Goal: Use online tool/utility: Utilize a website feature to perform a specific function

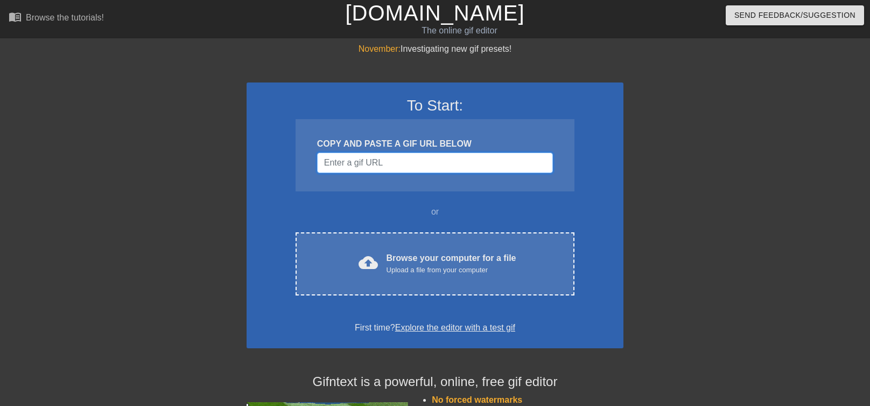
click at [381, 157] on input "Username" at bounding box center [435, 162] width 236 height 20
click at [364, 163] on input "Username" at bounding box center [435, 162] width 236 height 20
click at [381, 162] on input "Username" at bounding box center [435, 162] width 236 height 20
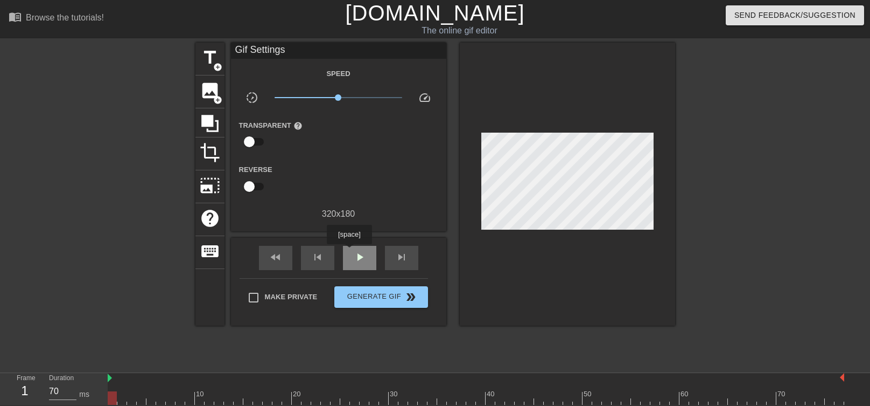
click at [349, 252] on div "play_arrow" at bounding box center [359, 258] width 33 height 24
click at [362, 260] on span "pause" at bounding box center [359, 256] width 13 height 13
type input "60"
drag, startPoint x: 659, startPoint y: 396, endPoint x: 294, endPoint y: 390, distance: 365.2
click at [294, 390] on div "10 20 30 40 50 60 70" at bounding box center [476, 389] width 737 height 32
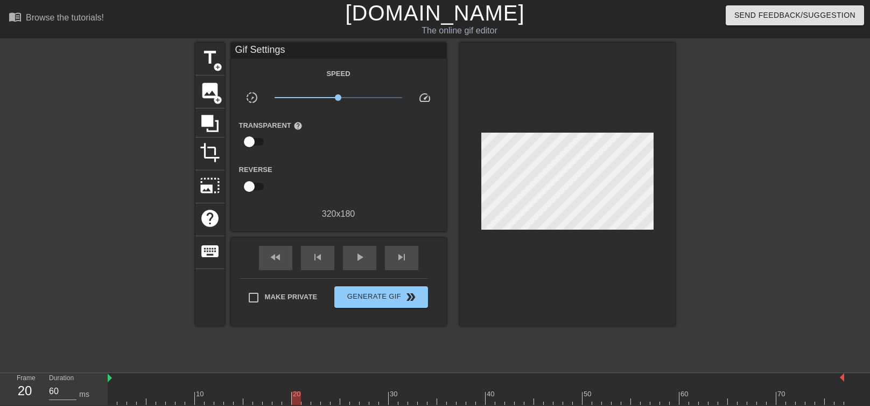
click at [255, 48] on div "Gif Settings" at bounding box center [338, 51] width 215 height 16
click at [211, 58] on span "title" at bounding box center [210, 57] width 20 height 20
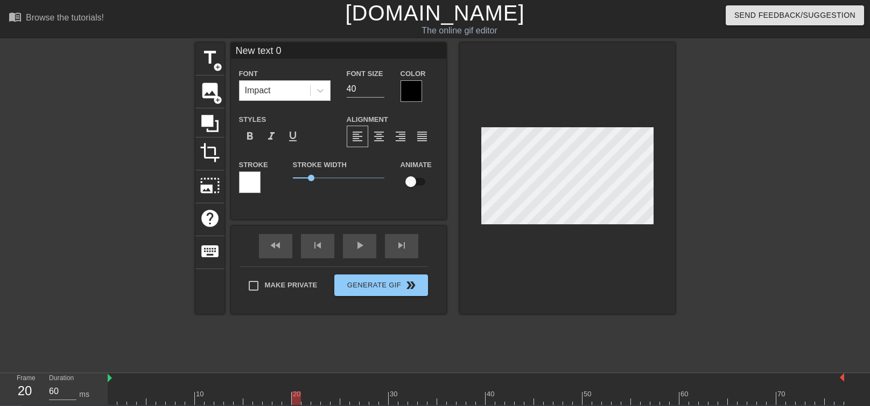
click at [413, 93] on div at bounding box center [412, 91] width 22 height 22
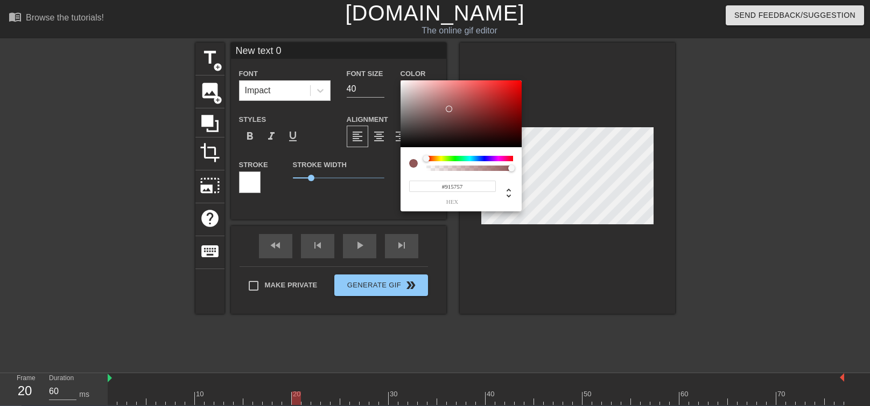
click at [449, 109] on div at bounding box center [461, 113] width 121 height 67
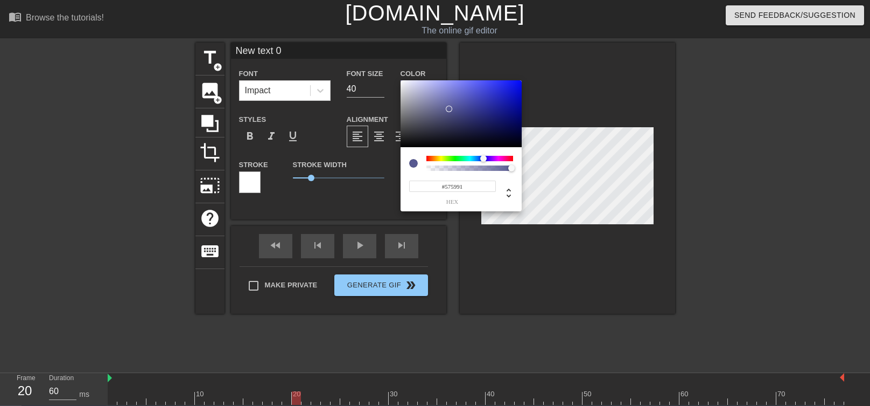
drag, startPoint x: 474, startPoint y: 159, endPoint x: 484, endPoint y: 159, distance: 9.2
click at [484, 159] on div at bounding box center [470, 158] width 87 height 5
drag, startPoint x: 464, startPoint y: 101, endPoint x: 444, endPoint y: 94, distance: 20.9
click at [498, 85] on div at bounding box center [461, 113] width 121 height 67
click at [468, 158] on div at bounding box center [470, 158] width 87 height 5
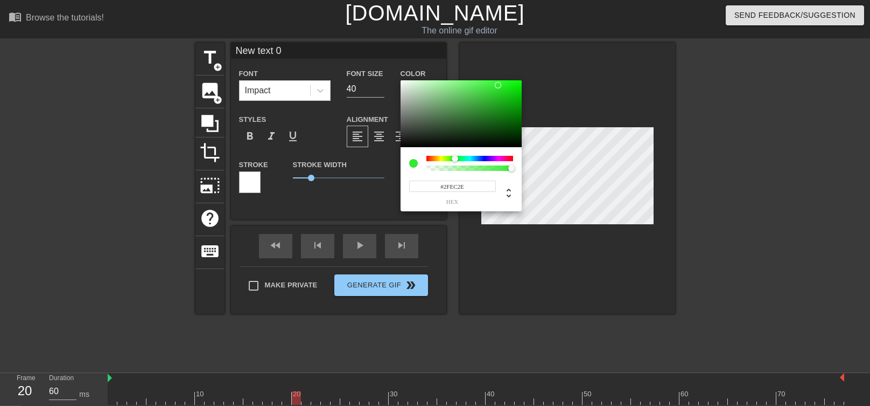
drag, startPoint x: 470, startPoint y: 158, endPoint x: 455, endPoint y: 158, distance: 14.5
click at [455, 158] on div at bounding box center [455, 158] width 6 height 6
drag, startPoint x: 437, startPoint y: 86, endPoint x: 367, endPoint y: 83, distance: 70.1
click at [401, 83] on div at bounding box center [461, 113] width 121 height 67
drag, startPoint x: 438, startPoint y: 81, endPoint x: 386, endPoint y: 78, distance: 51.8
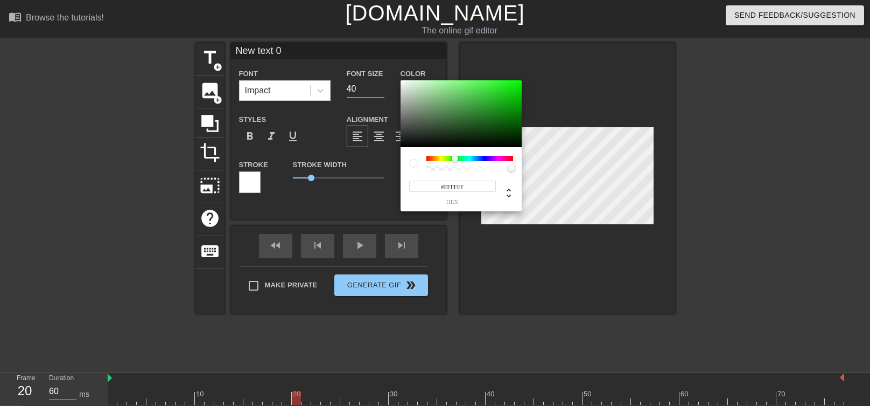
click at [401, 80] on div at bounding box center [461, 113] width 121 height 67
click at [511, 194] on icon at bounding box center [508, 192] width 13 height 13
click at [511, 190] on icon at bounding box center [508, 192] width 13 height 13
type input "120"
type input "0%"
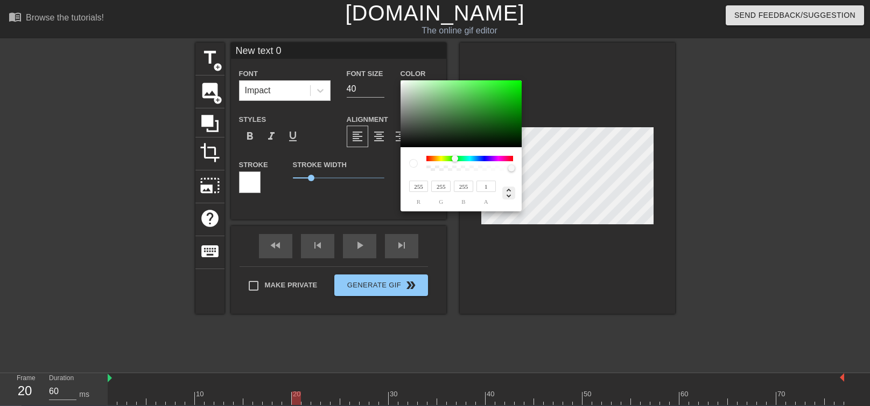
type input "100%"
click at [511, 190] on icon at bounding box center [508, 192] width 13 height 13
drag, startPoint x: 443, startPoint y: 97, endPoint x: 442, endPoint y: 120, distance: 22.7
click at [442, 120] on div at bounding box center [461, 113] width 121 height 67
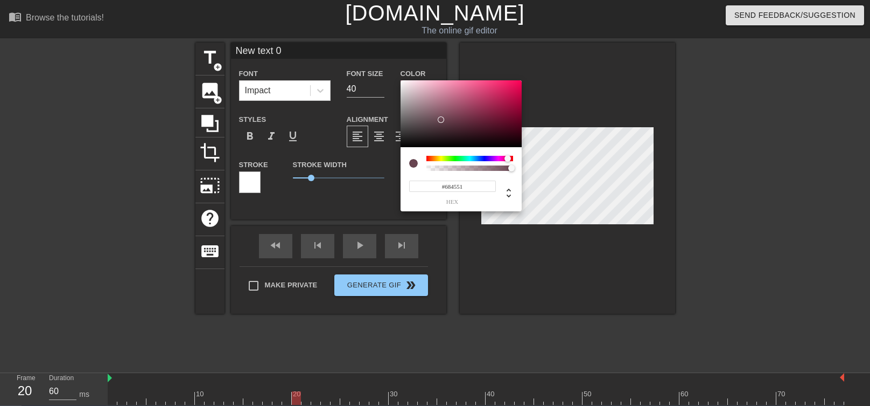
drag, startPoint x: 470, startPoint y: 156, endPoint x: 508, endPoint y: 162, distance: 38.2
click at [508, 162] on div at bounding box center [470, 163] width 87 height 15
type input "#F41C63"
drag, startPoint x: 473, startPoint y: 97, endPoint x: 508, endPoint y: 83, distance: 37.4
click at [508, 83] on div at bounding box center [461, 113] width 121 height 67
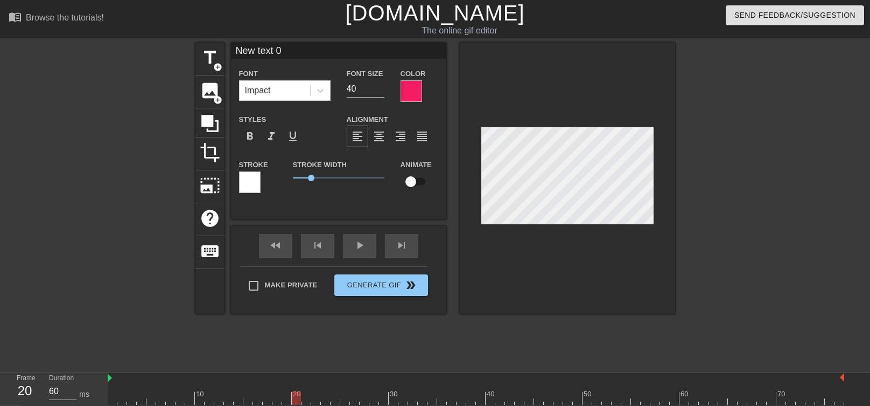
click at [292, 48] on input "New text 0" at bounding box center [338, 51] width 215 height 16
click at [305, 54] on input "[PERSON_NAME]" at bounding box center [338, 51] width 215 height 16
type input "[PERSON_NAME]?"
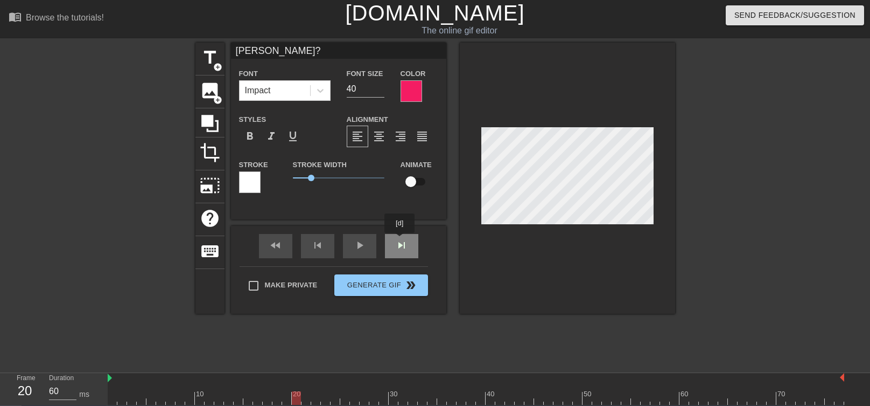
click at [400, 240] on div "fast_rewind skip_previous play_arrow skip_next" at bounding box center [339, 246] width 176 height 40
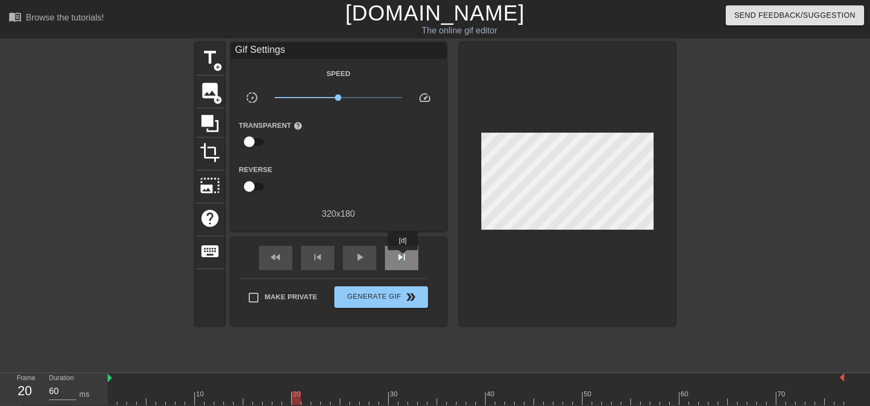
click at [403, 257] on span "skip_next" at bounding box center [401, 256] width 13 height 13
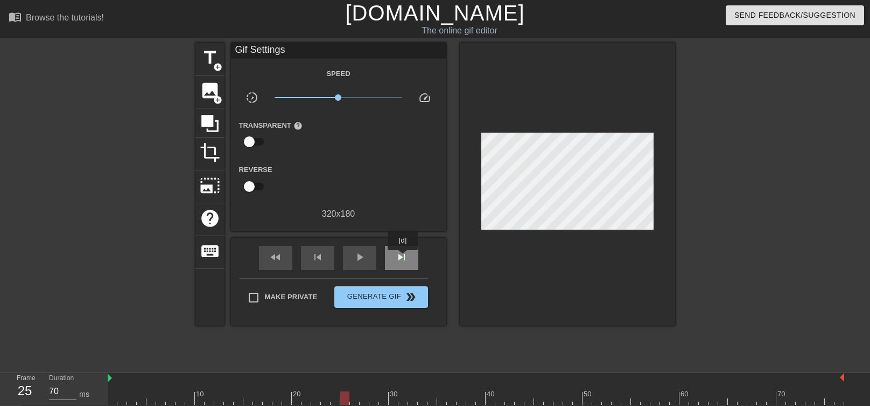
click at [403, 257] on span "skip_next" at bounding box center [401, 256] width 13 height 13
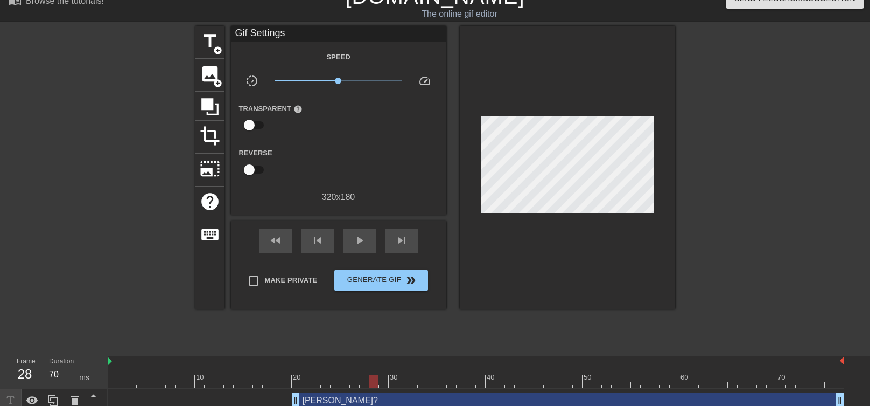
scroll to position [26, 0]
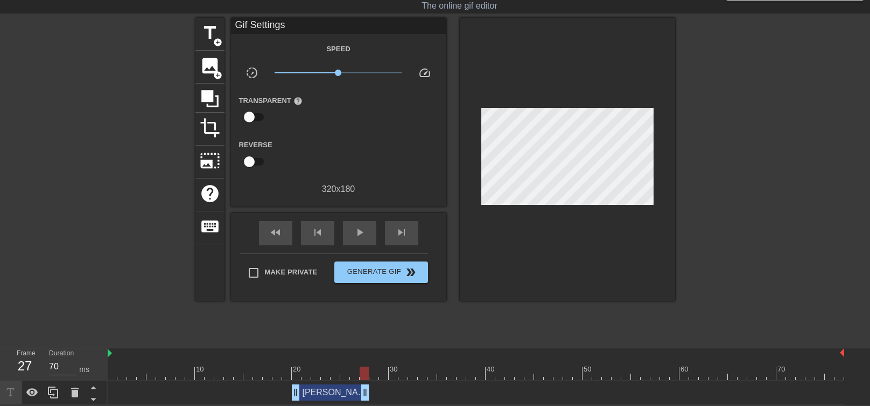
drag, startPoint x: 840, startPoint y: 392, endPoint x: 368, endPoint y: 392, distance: 471.8
click at [368, 392] on div "[PERSON_NAME]? drag_handle drag_handle" at bounding box center [331, 392] width 78 height 16
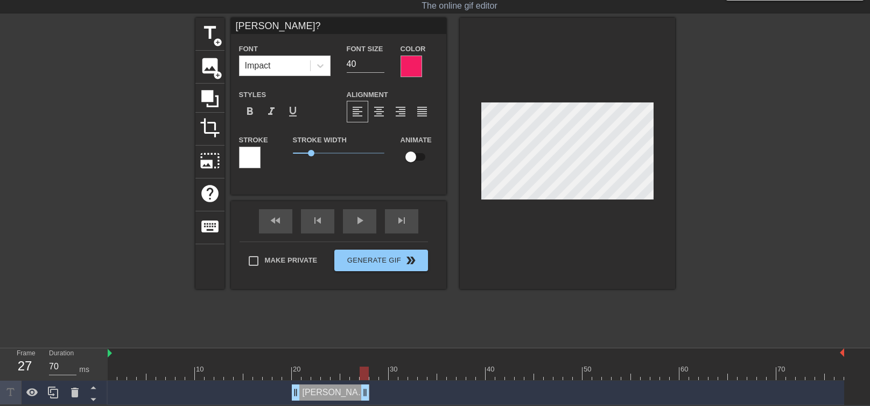
click at [381, 388] on div "[PERSON_NAME]? drag_handle drag_handle" at bounding box center [476, 392] width 737 height 16
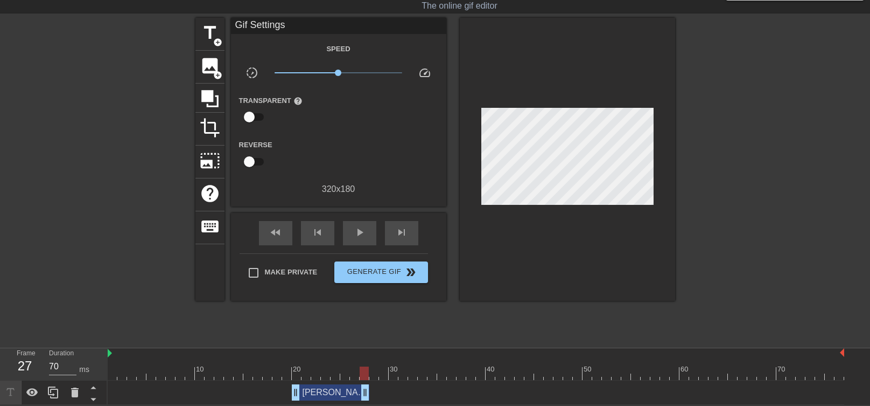
scroll to position [0, 0]
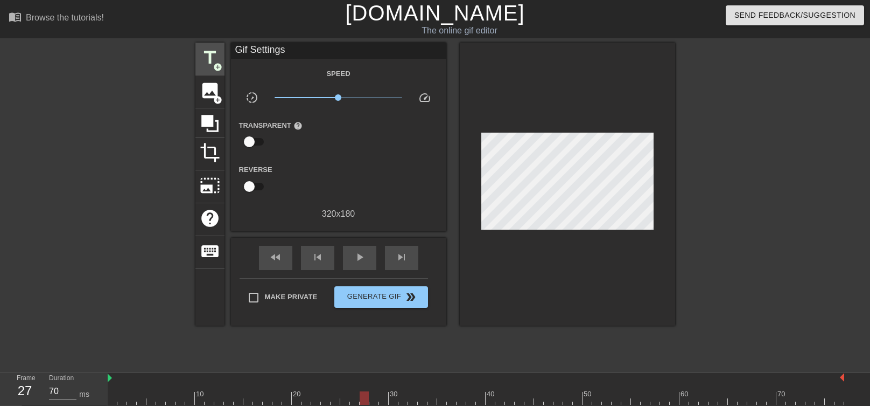
click at [220, 59] on div "title add_circle" at bounding box center [210, 59] width 29 height 33
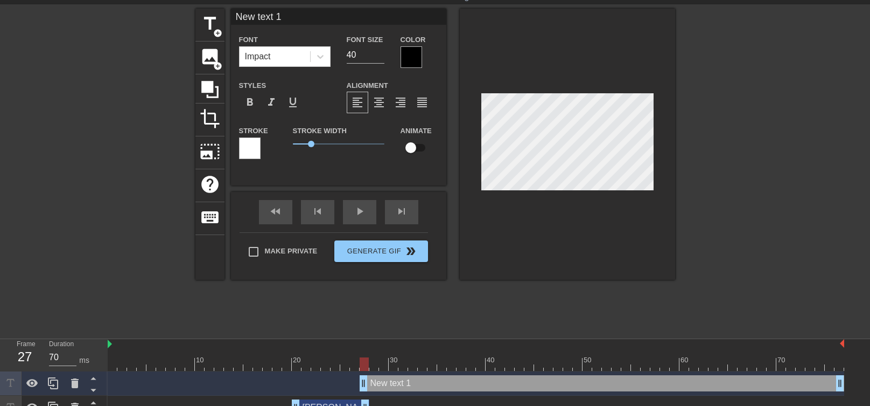
scroll to position [50, 0]
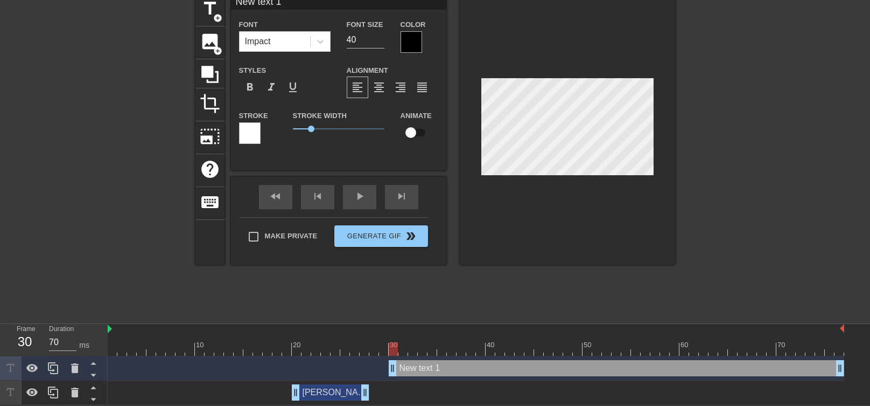
type input "60"
drag, startPoint x: 362, startPoint y: 362, endPoint x: 385, endPoint y: 362, distance: 22.6
click at [385, 362] on div "New text 1 drag_handle drag_handle" at bounding box center [611, 368] width 465 height 16
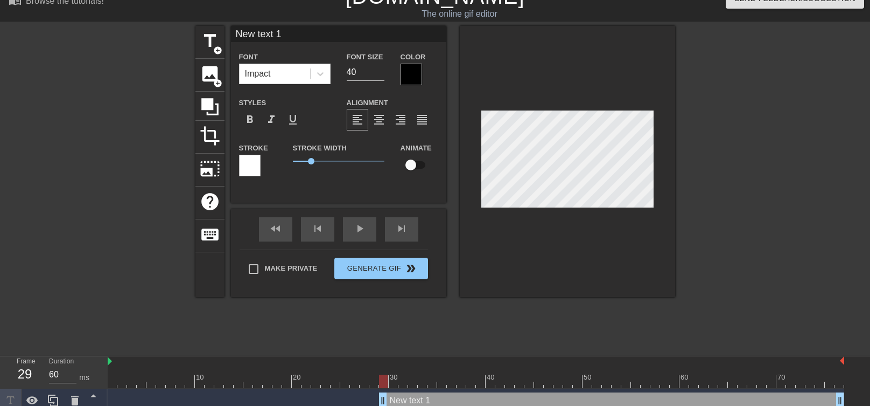
scroll to position [0, 0]
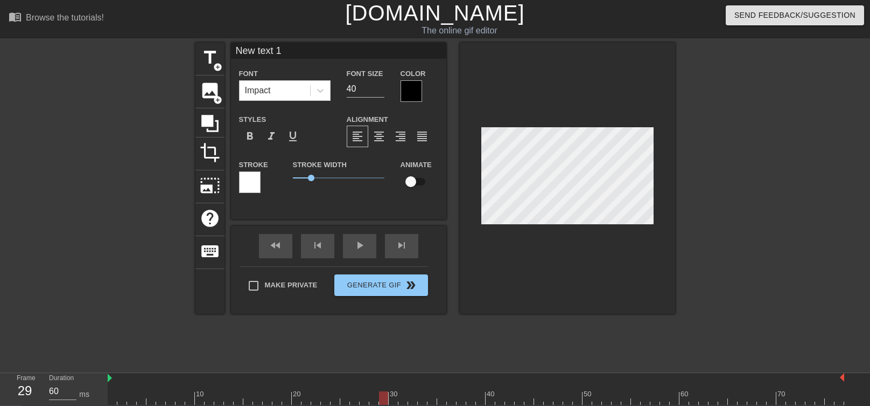
click at [334, 54] on input "New text 1" at bounding box center [338, 51] width 215 height 16
type input "Battng 4th"
click at [411, 91] on div at bounding box center [412, 91] width 22 height 22
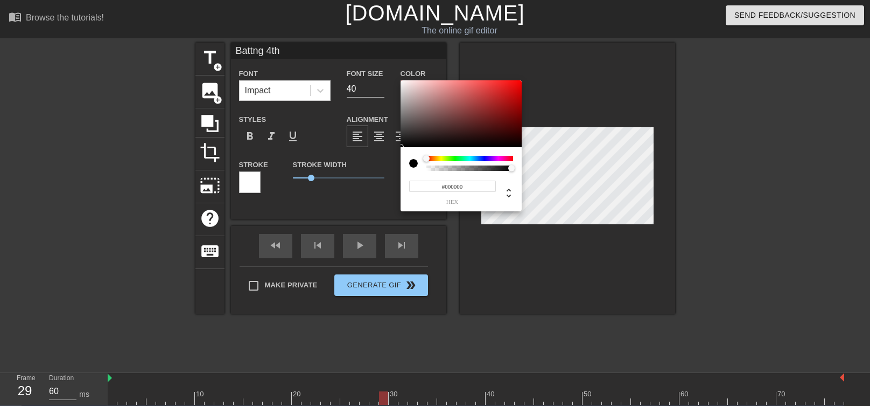
click at [481, 158] on div at bounding box center [470, 158] width 87 height 5
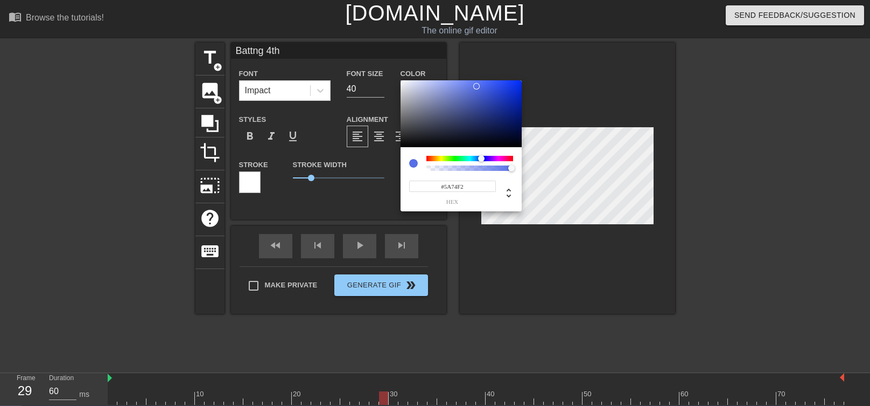
type input "#5B75F4"
drag, startPoint x: 474, startPoint y: 93, endPoint x: 477, endPoint y: 83, distance: 10.5
click at [477, 83] on div at bounding box center [461, 113] width 121 height 67
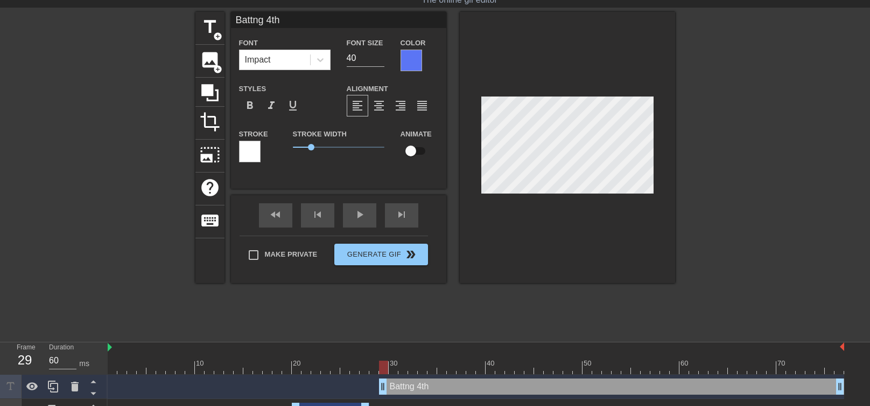
scroll to position [50, 0]
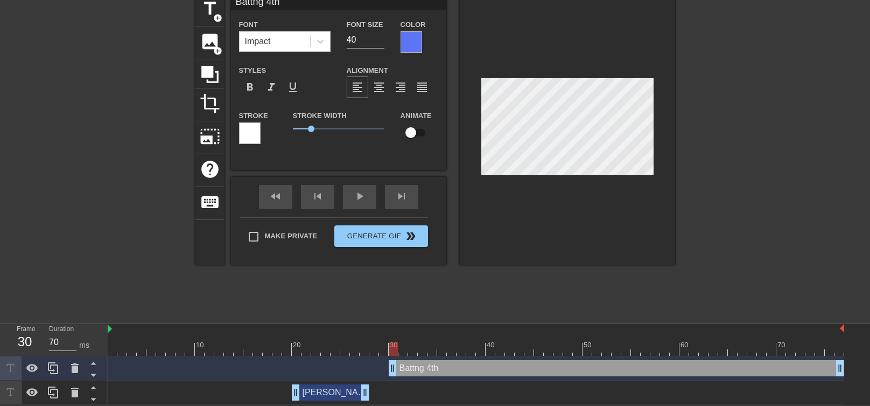
drag, startPoint x: 382, startPoint y: 373, endPoint x: 390, endPoint y: 372, distance: 8.2
click at [390, 372] on div "Battng 4th drag_handle drag_handle" at bounding box center [617, 368] width 456 height 16
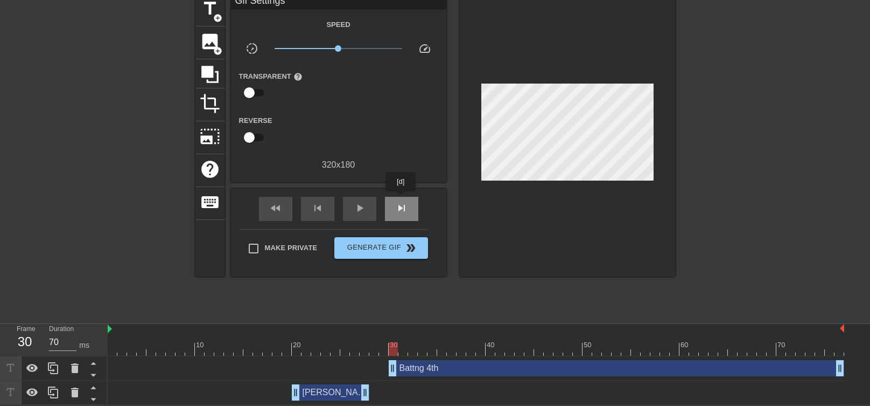
click at [401, 199] on div "skip_next" at bounding box center [401, 209] width 33 height 24
click at [325, 207] on div "skip_previous" at bounding box center [317, 209] width 33 height 24
click at [400, 211] on span "skip_next" at bounding box center [401, 207] width 13 height 13
drag, startPoint x: 395, startPoint y: 368, endPoint x: 402, endPoint y: 367, distance: 7.1
click at [402, 367] on div "Battng 4th drag_handle drag_handle" at bounding box center [622, 368] width 446 height 16
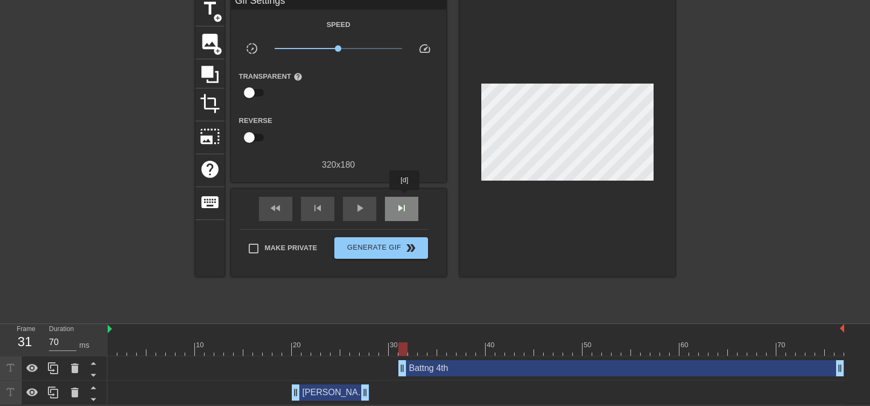
click at [405, 197] on div "skip_next" at bounding box center [401, 209] width 33 height 24
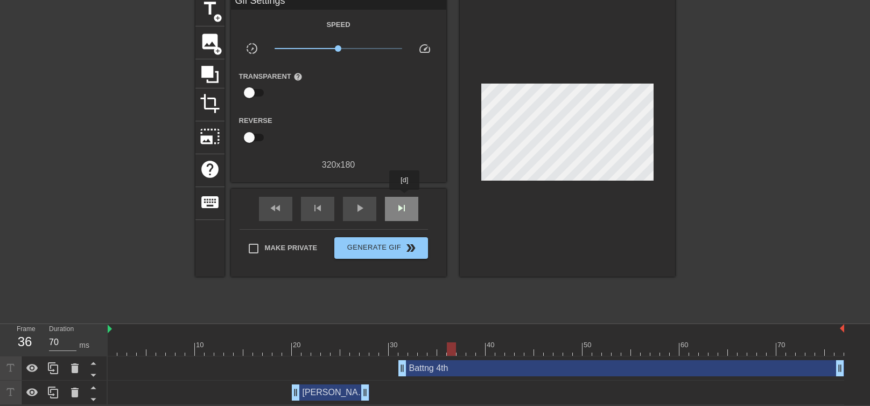
click at [405, 197] on div "skip_next" at bounding box center [401, 209] width 33 height 24
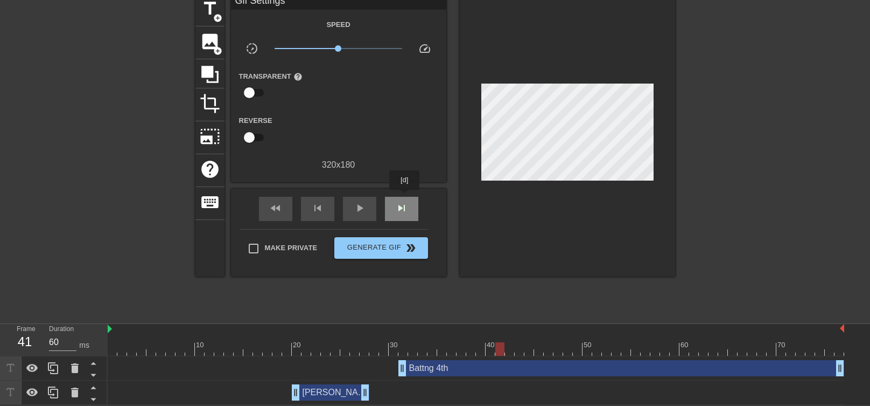
click at [405, 197] on div "skip_next" at bounding box center [401, 209] width 33 height 24
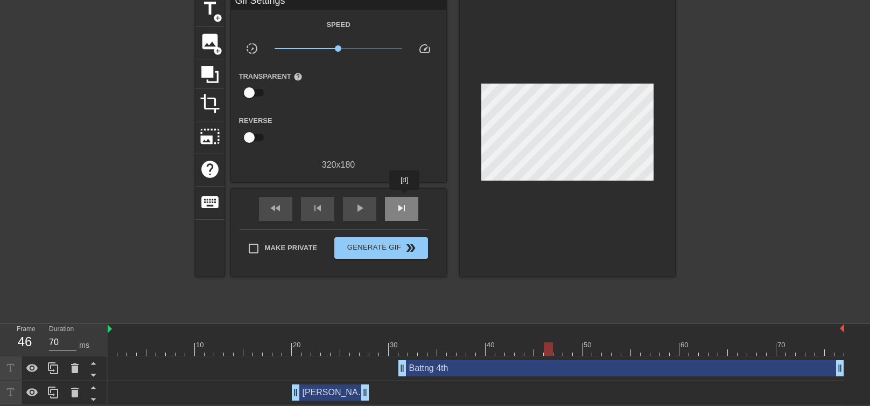
click at [405, 197] on div "skip_next" at bounding box center [401, 209] width 33 height 24
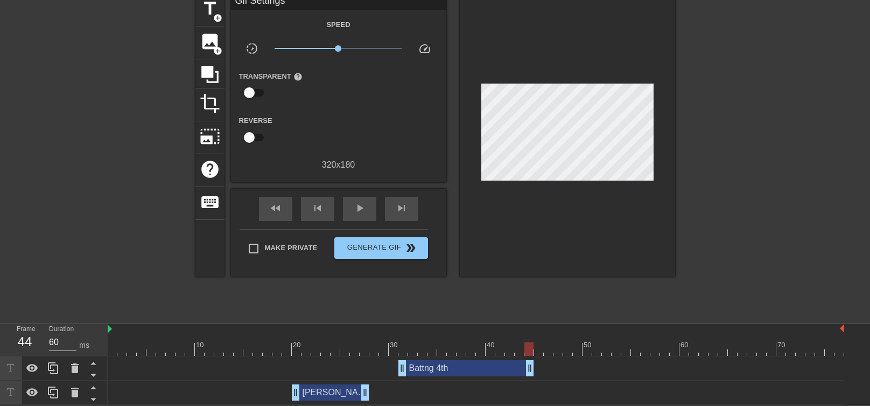
type input "70"
drag, startPoint x: 841, startPoint y: 371, endPoint x: 509, endPoint y: 379, distance: 331.9
click at [509, 379] on div "Battng 4th drag_handle drag_handle" at bounding box center [476, 368] width 737 height 24
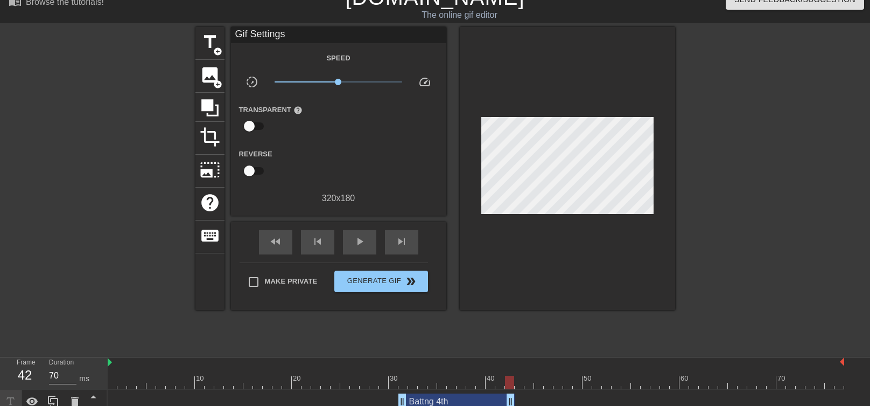
scroll to position [0, 0]
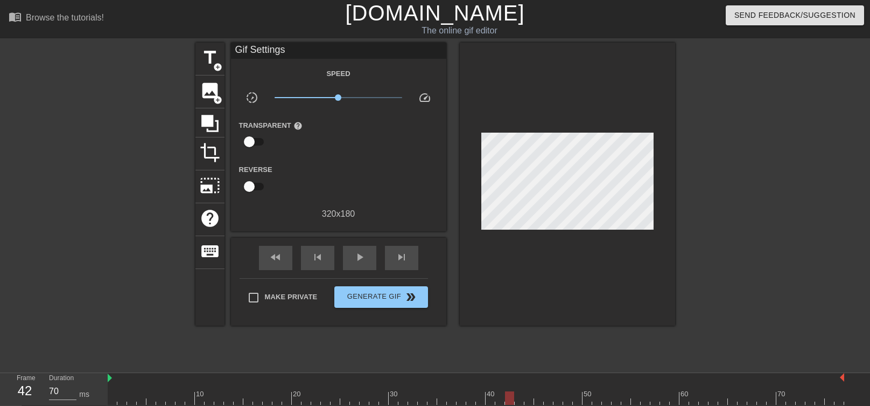
click at [305, 51] on div "Gif Settings" at bounding box center [338, 51] width 215 height 16
click at [215, 60] on span "title" at bounding box center [210, 57] width 20 height 20
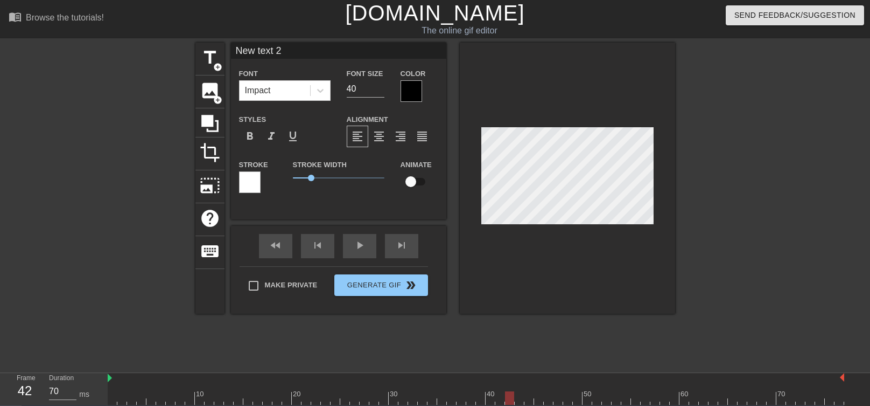
click at [285, 48] on input "New text 2" at bounding box center [338, 51] width 215 height 16
click at [412, 88] on div at bounding box center [412, 91] width 22 height 22
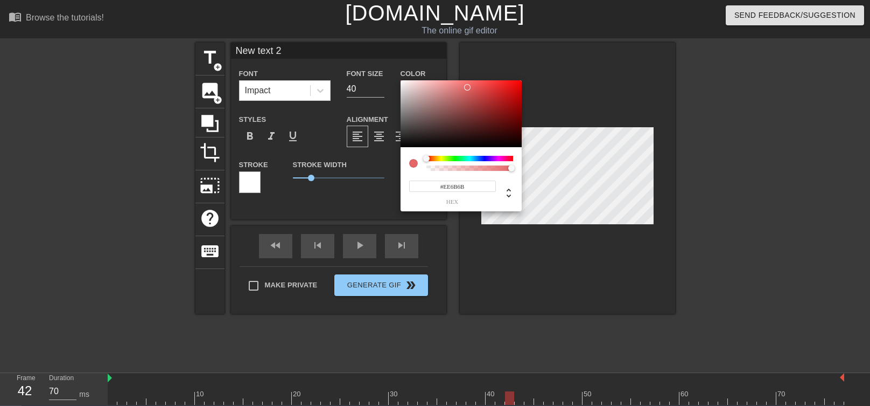
type input "#F26D6D"
drag, startPoint x: 459, startPoint y: 89, endPoint x: 467, endPoint y: 83, distance: 9.6
click at [467, 83] on div at bounding box center [461, 113] width 121 height 67
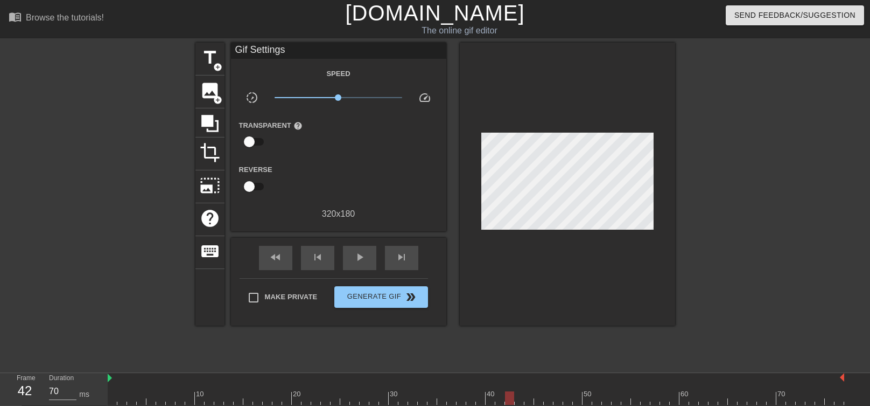
click at [305, 50] on div "Gif Settings" at bounding box center [338, 51] width 215 height 16
click at [285, 48] on div "Gif Settings" at bounding box center [338, 51] width 215 height 16
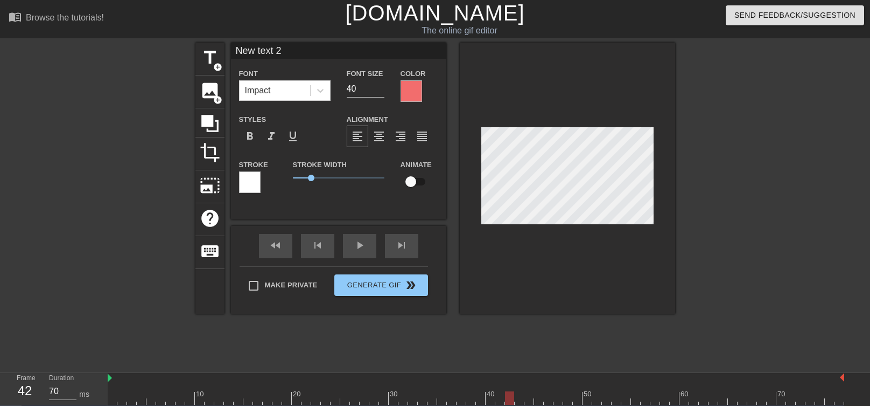
click at [306, 53] on input "New text 2" at bounding box center [338, 51] width 215 height 16
type input "are you kinding me"
click at [379, 92] on input "39" at bounding box center [366, 88] width 38 height 17
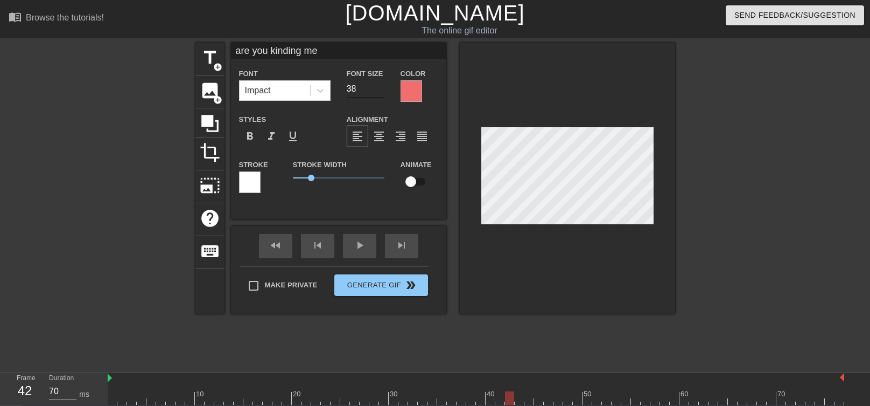
click at [380, 91] on input "38" at bounding box center [366, 88] width 38 height 17
click at [380, 91] on input "37" at bounding box center [366, 88] width 38 height 17
click at [380, 91] on input "36" at bounding box center [366, 88] width 38 height 17
click at [380, 91] on input "35" at bounding box center [366, 88] width 38 height 17
click at [380, 91] on input "34" at bounding box center [366, 88] width 38 height 17
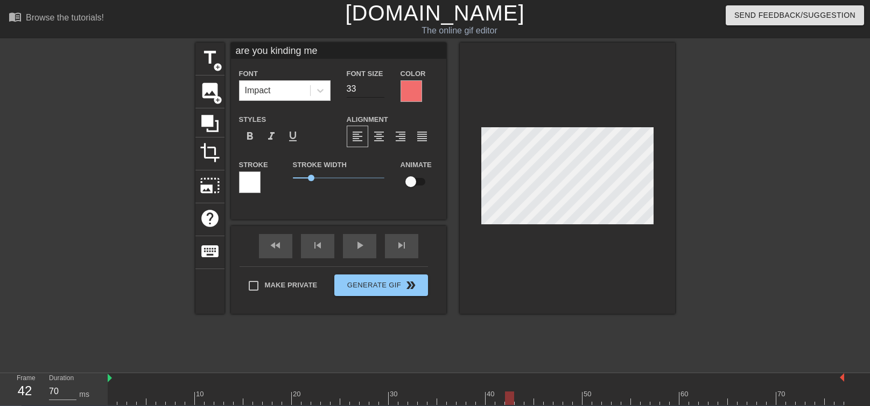
click at [380, 91] on input "33" at bounding box center [366, 88] width 38 height 17
click at [380, 91] on input "32" at bounding box center [366, 88] width 38 height 17
type input "31"
click at [380, 91] on input "31" at bounding box center [366, 88] width 38 height 17
type input "are you kinding me"
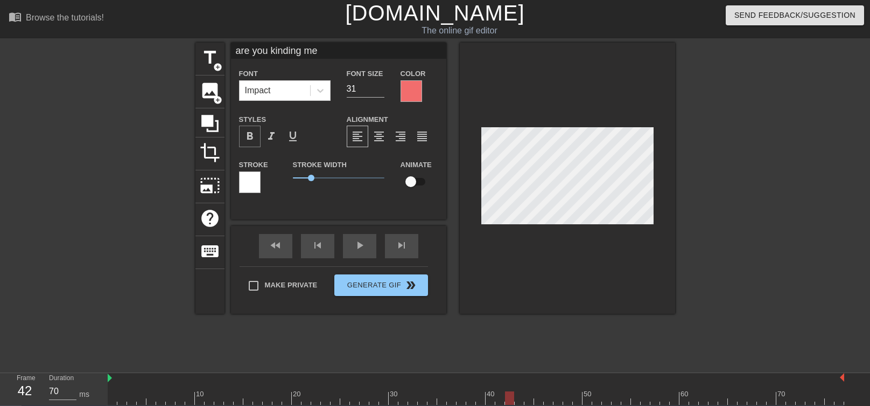
click at [249, 140] on span "format_bold" at bounding box center [249, 136] width 13 height 13
click at [326, 87] on div at bounding box center [320, 90] width 19 height 19
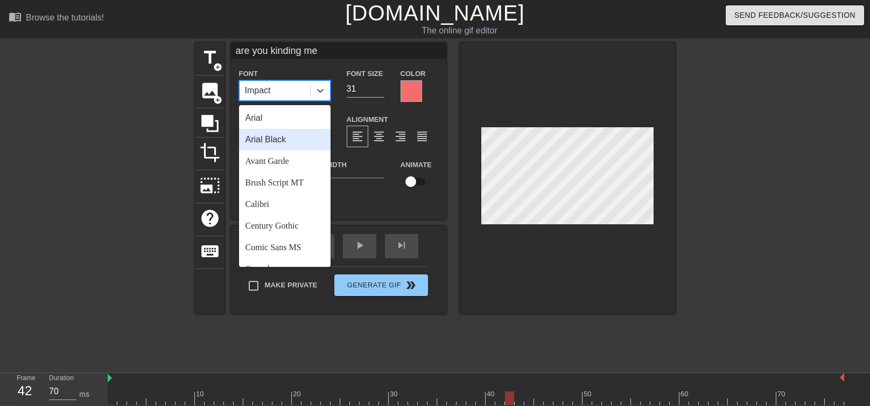
click at [299, 149] on div "Arial Black" at bounding box center [285, 140] width 92 height 22
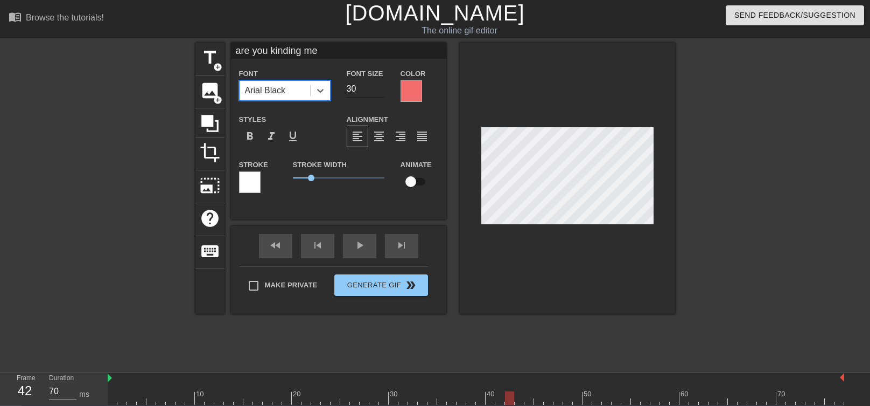
click at [379, 92] on input "30" at bounding box center [366, 88] width 38 height 17
click at [379, 92] on input "29" at bounding box center [366, 88] width 38 height 17
click at [379, 92] on input "28" at bounding box center [366, 88] width 38 height 17
click at [379, 92] on input "27" at bounding box center [366, 88] width 38 height 17
click at [379, 92] on input "26" at bounding box center [366, 88] width 38 height 17
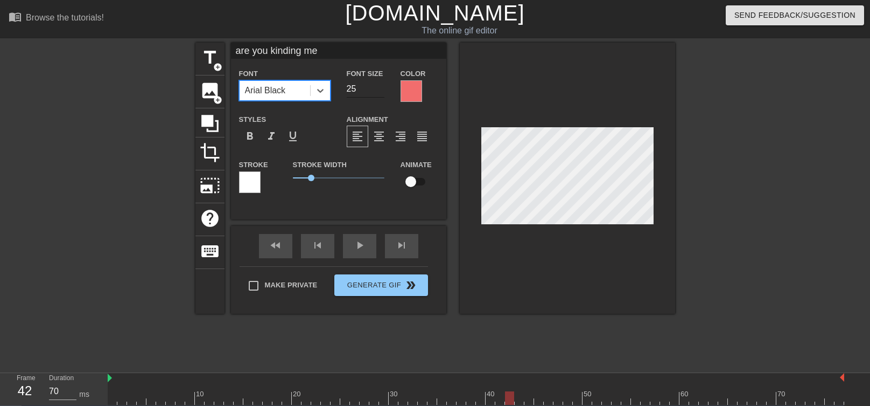
click at [379, 92] on input "25" at bounding box center [366, 88] width 38 height 17
click at [379, 92] on input "24" at bounding box center [366, 88] width 38 height 17
click at [379, 92] on input "23" at bounding box center [366, 88] width 38 height 17
click at [379, 92] on input "22" at bounding box center [366, 88] width 38 height 17
click at [379, 92] on input "21" at bounding box center [366, 88] width 38 height 17
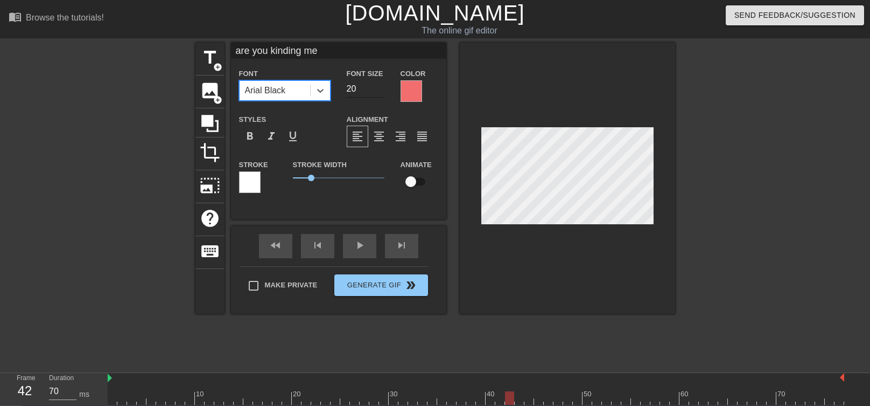
click at [379, 92] on input "20" at bounding box center [366, 88] width 38 height 17
click at [377, 86] on input "21" at bounding box center [366, 88] width 38 height 17
type input "22"
click at [377, 86] on input "22" at bounding box center [366, 88] width 38 height 17
click at [241, 50] on input "are you kinding me" at bounding box center [338, 51] width 215 height 16
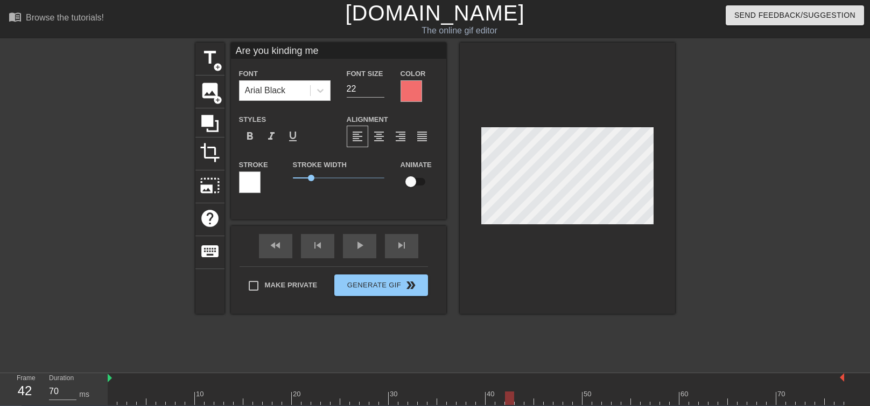
click at [321, 52] on input "Are you kinding me" at bounding box center [338, 51] width 215 height 16
type input "Are you kinding me?"
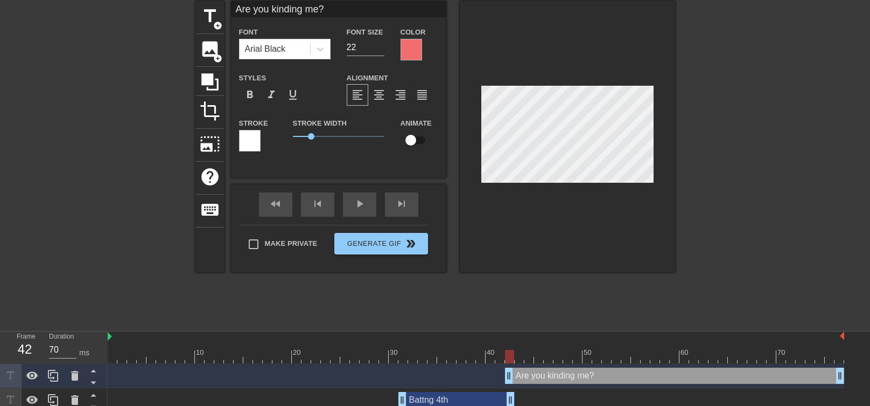
scroll to position [74, 0]
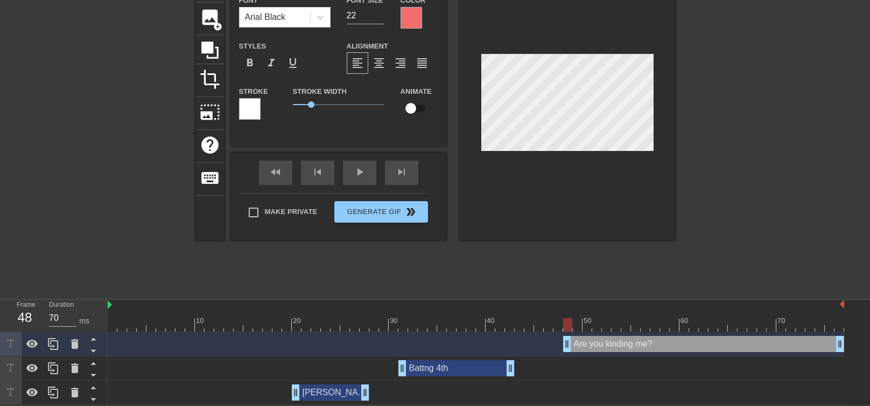
drag, startPoint x: 508, startPoint y: 343, endPoint x: 563, endPoint y: 344, distance: 54.9
click at [563, 344] on div "Are you kinding me? drag_handle drag_handle" at bounding box center [476, 344] width 737 height 16
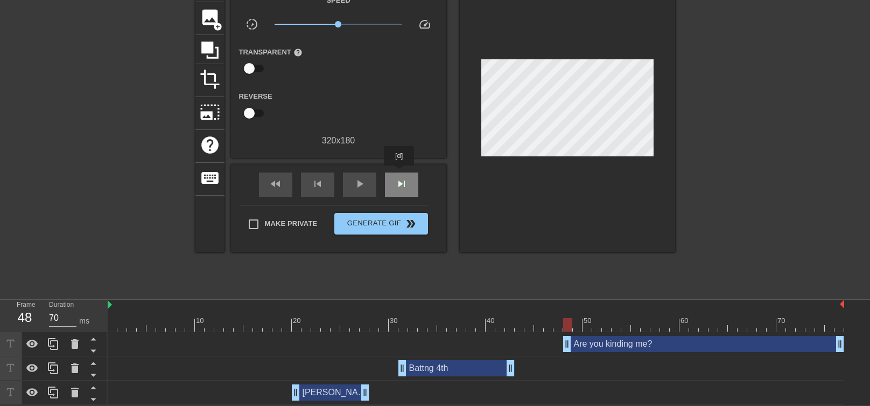
click at [400, 173] on div "skip_next" at bounding box center [401, 184] width 33 height 24
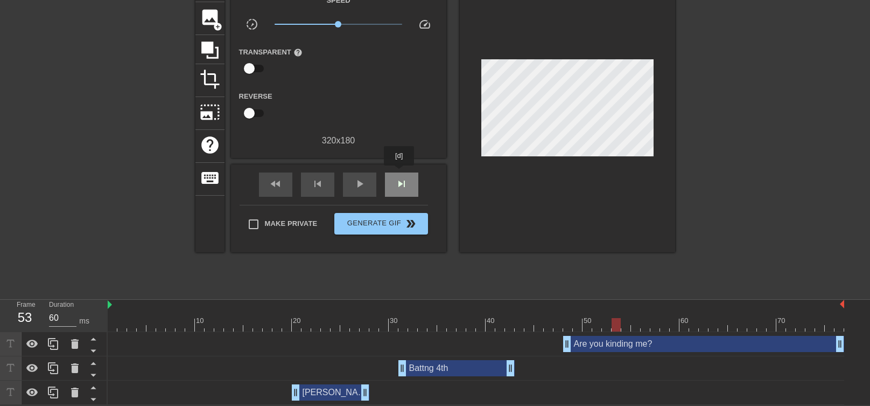
click at [400, 173] on div "skip_next" at bounding box center [401, 184] width 33 height 24
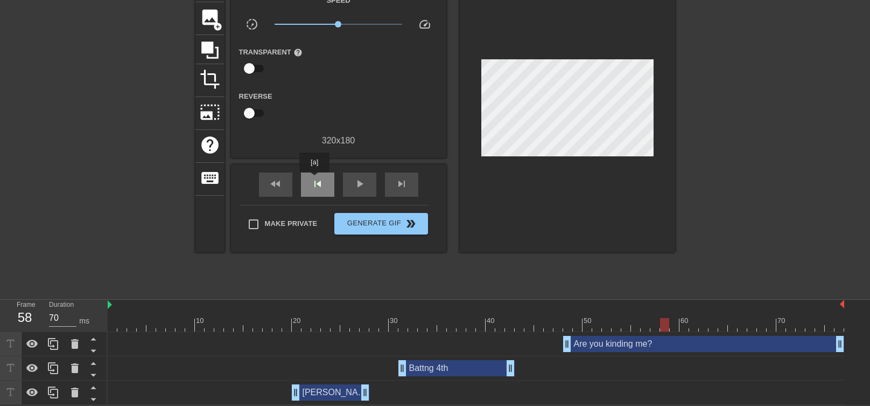
click at [315, 179] on span "skip_previous" at bounding box center [317, 183] width 13 height 13
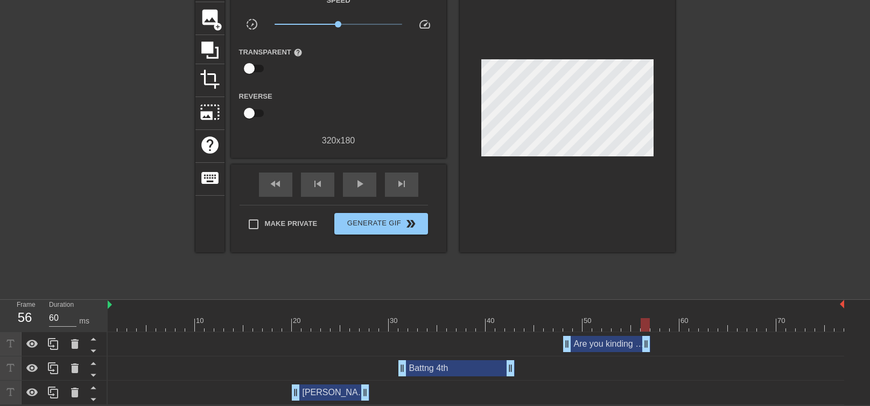
type input "70"
drag, startPoint x: 842, startPoint y: 346, endPoint x: 634, endPoint y: 348, distance: 207.9
click at [634, 348] on div "Are you kinding me? drag_handle drag_handle" at bounding box center [602, 344] width 78 height 16
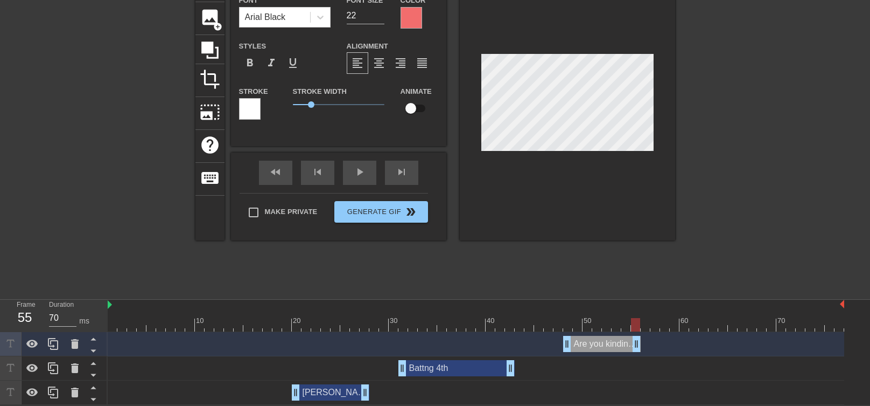
click at [344, 388] on div "[PERSON_NAME]? drag_handle drag_handle" at bounding box center [331, 392] width 78 height 16
type input "[PERSON_NAME]?"
type input "40"
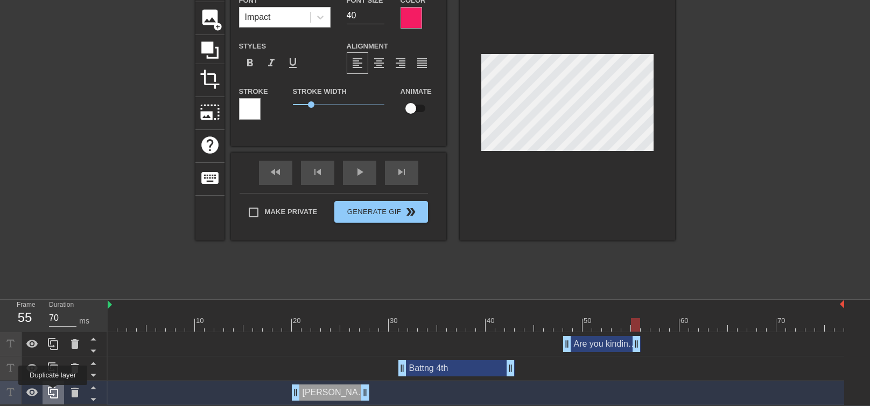
click at [53, 392] on icon at bounding box center [53, 392] width 13 height 13
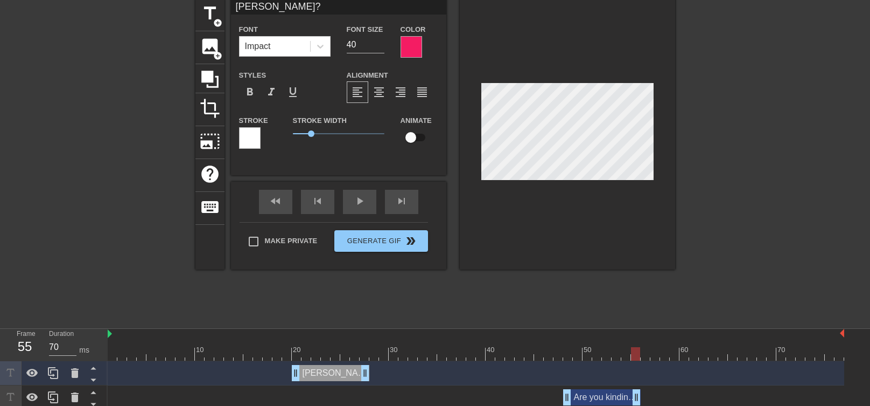
scroll to position [44, 0]
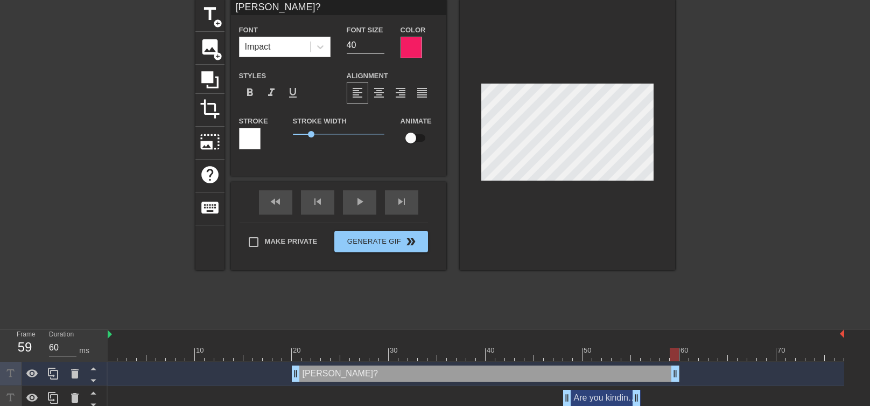
drag, startPoint x: 368, startPoint y: 371, endPoint x: 682, endPoint y: 365, distance: 314.0
click at [682, 365] on div "[PERSON_NAME]? drag_handle drag_handle" at bounding box center [476, 373] width 737 height 16
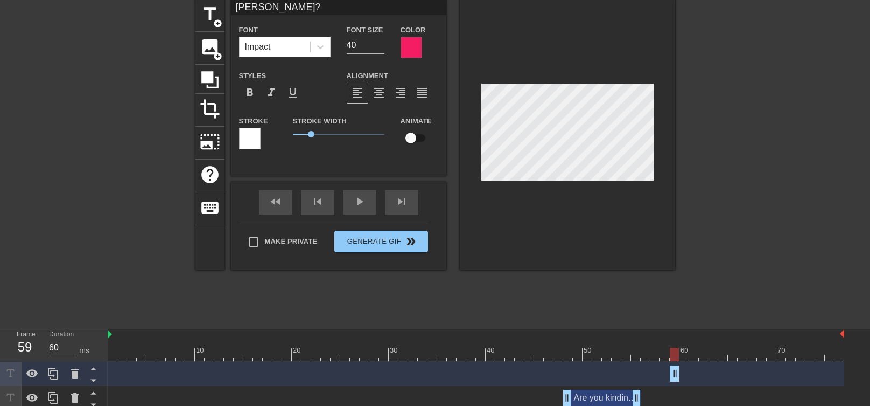
drag, startPoint x: 301, startPoint y: 373, endPoint x: 703, endPoint y: 369, distance: 402.3
click at [703, 369] on div "[PERSON_NAME]? drag_handle drag_handle" at bounding box center [476, 373] width 737 height 16
drag, startPoint x: 676, startPoint y: 373, endPoint x: 734, endPoint y: 372, distance: 57.1
click at [734, 372] on div "[PERSON_NAME]? drag_handle drag_handle" at bounding box center [704, 373] width 68 height 16
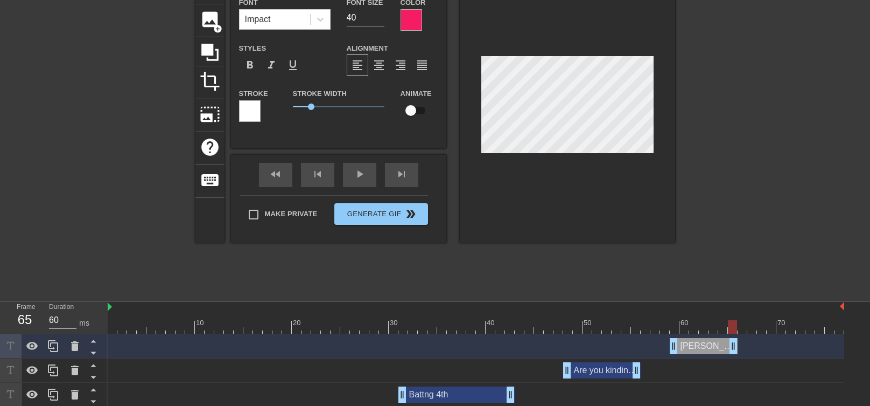
scroll to position [99, 0]
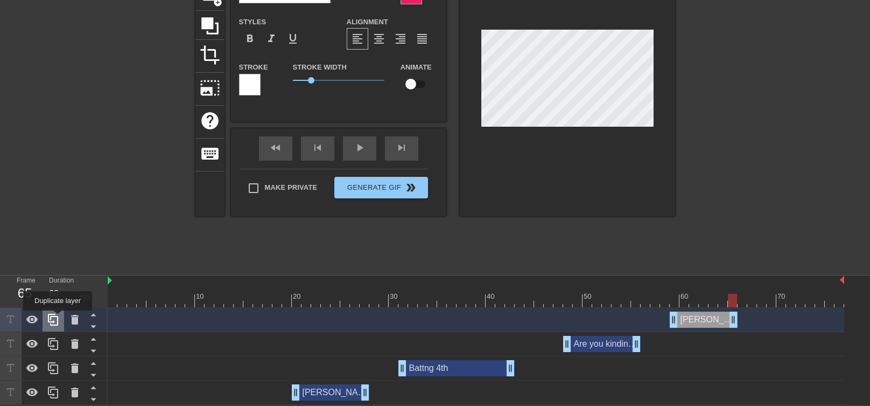
click at [58, 318] on icon at bounding box center [53, 319] width 10 height 12
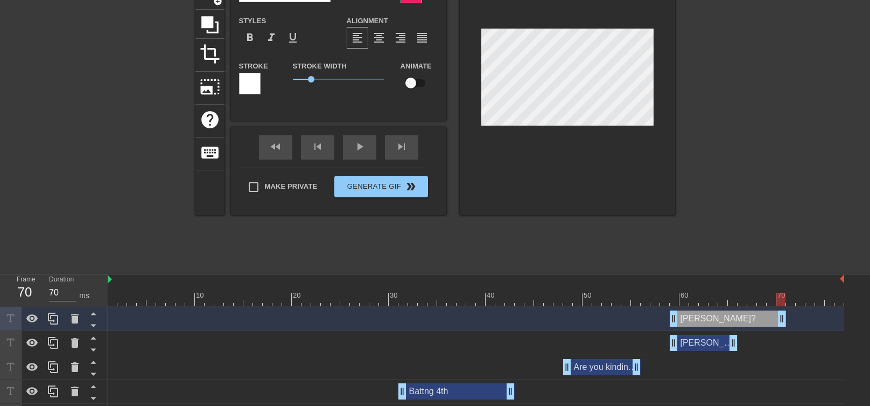
drag, startPoint x: 735, startPoint y: 314, endPoint x: 781, endPoint y: 312, distance: 46.3
click at [781, 312] on div "[PERSON_NAME]? drag_handle drag_handle" at bounding box center [728, 318] width 116 height 16
drag, startPoint x: 784, startPoint y: 316, endPoint x: 861, endPoint y: 311, distance: 77.2
click at [861, 311] on div "[PERSON_NAME]? drag_handle drag_handle [PERSON_NAME]? drag_handle drag_handle A…" at bounding box center [489, 366] width 763 height 121
drag, startPoint x: 673, startPoint y: 320, endPoint x: 744, endPoint y: 316, distance: 70.7
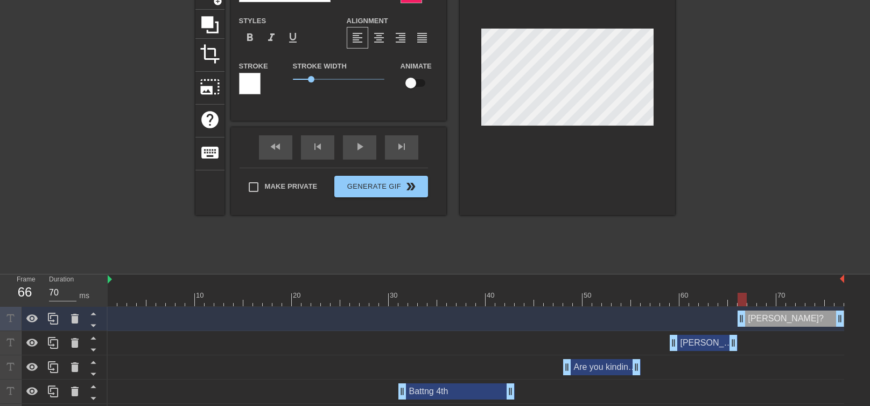
click at [744, 316] on div "[PERSON_NAME]? drag_handle drag_handle" at bounding box center [791, 318] width 107 height 16
type input "60"
click at [735, 343] on div "[PERSON_NAME]? drag_handle drag_handle" at bounding box center [704, 342] width 68 height 16
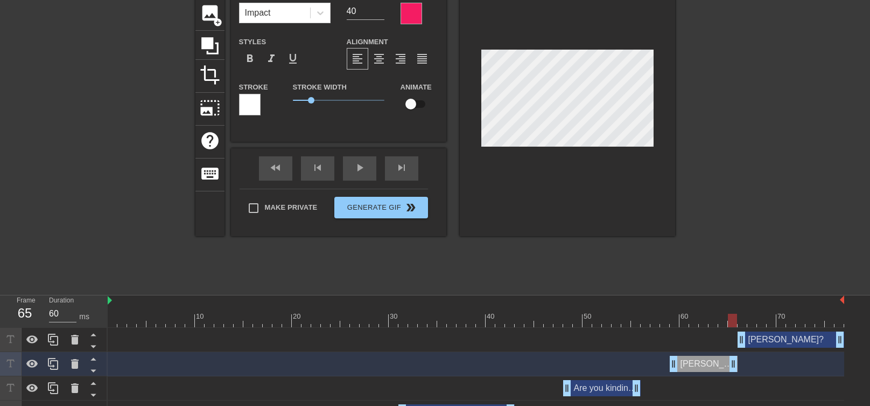
scroll to position [55, 0]
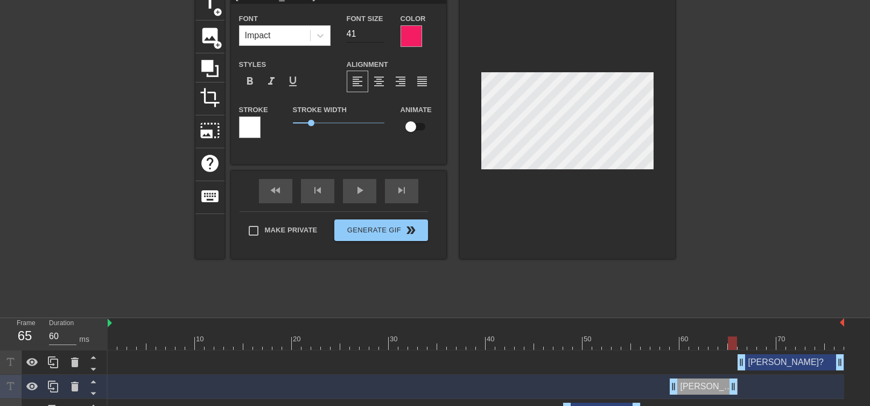
click at [380, 31] on input "41" at bounding box center [366, 33] width 38 height 17
click at [380, 31] on input "42" at bounding box center [366, 33] width 38 height 17
click at [380, 31] on input "43" at bounding box center [366, 33] width 38 height 17
click at [380, 31] on input "44" at bounding box center [366, 33] width 38 height 17
click at [380, 31] on input "45" at bounding box center [366, 33] width 38 height 17
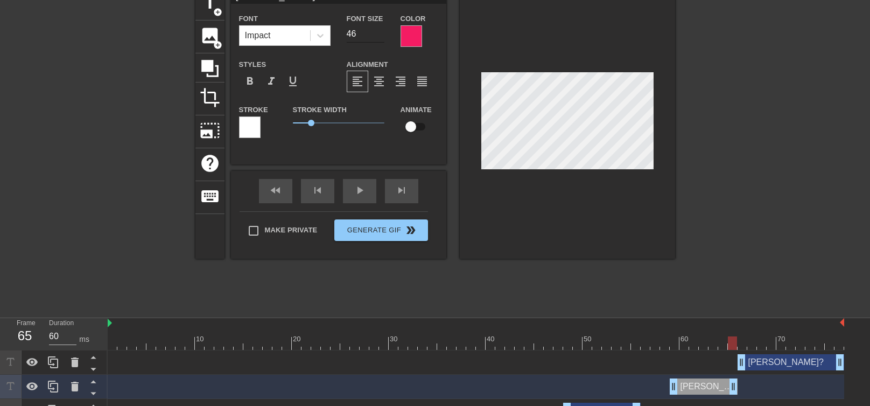
click at [380, 31] on input "46" at bounding box center [366, 33] width 38 height 17
click at [380, 31] on input "47" at bounding box center [366, 33] width 38 height 17
click at [380, 31] on input "48" at bounding box center [366, 33] width 38 height 17
click at [380, 31] on input "49" at bounding box center [366, 33] width 38 height 17
click at [380, 31] on input "50" at bounding box center [366, 33] width 38 height 17
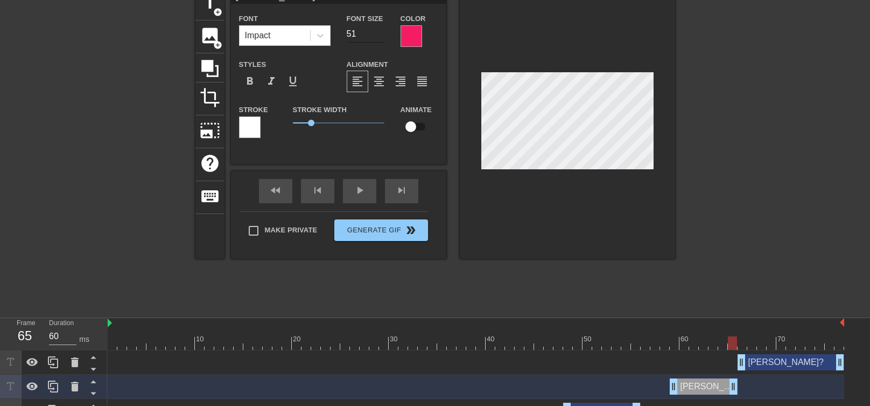
click at [380, 31] on input "51" at bounding box center [366, 33] width 38 height 17
click at [380, 31] on input "52" at bounding box center [366, 33] width 38 height 17
click at [380, 31] on input "53" at bounding box center [366, 33] width 38 height 17
click at [380, 31] on input "54" at bounding box center [366, 33] width 38 height 17
click at [380, 31] on input "55" at bounding box center [366, 33] width 38 height 17
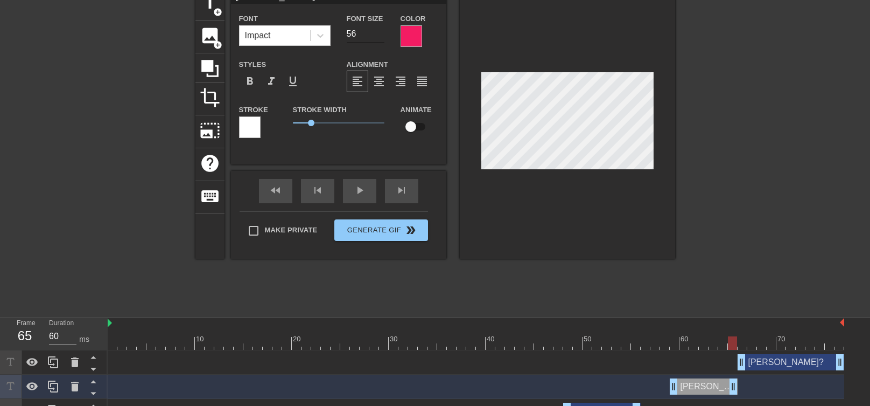
click at [380, 31] on input "56" at bounding box center [366, 33] width 38 height 17
click at [380, 31] on input "57" at bounding box center [366, 33] width 38 height 17
click at [380, 31] on input "58" at bounding box center [366, 33] width 38 height 17
click at [380, 31] on input "59" at bounding box center [366, 33] width 38 height 17
click at [380, 31] on input "60" at bounding box center [366, 33] width 38 height 17
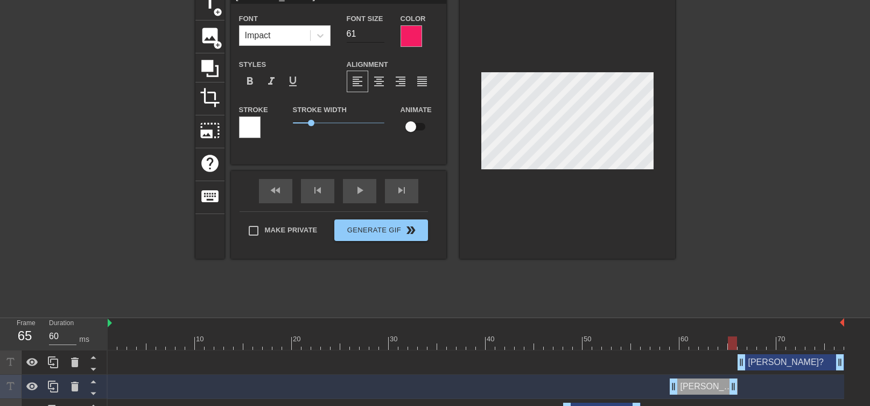
click at [380, 33] on input "61" at bounding box center [366, 33] width 38 height 17
click at [380, 33] on input "62" at bounding box center [366, 33] width 38 height 17
click at [380, 33] on input "63" at bounding box center [366, 33] width 38 height 17
click at [380, 33] on input "64" at bounding box center [366, 33] width 38 height 17
click at [380, 33] on input "65" at bounding box center [366, 33] width 38 height 17
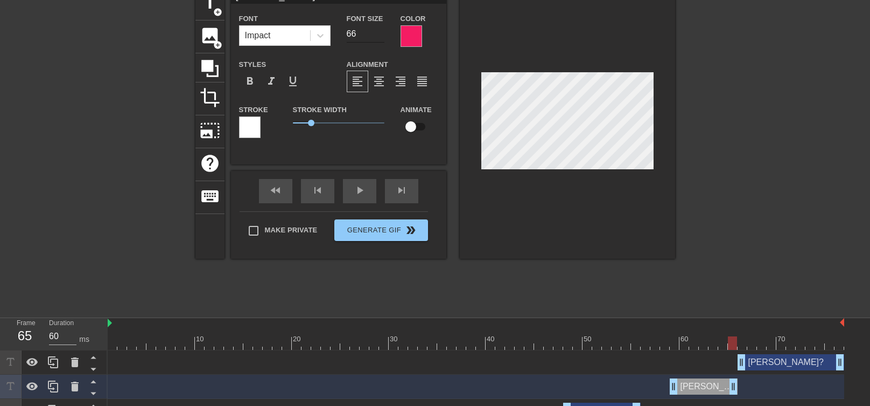
click at [380, 33] on input "66" at bounding box center [366, 33] width 38 height 17
click at [380, 33] on input "67" at bounding box center [366, 33] width 38 height 17
click at [380, 33] on input "68" at bounding box center [366, 33] width 38 height 17
click at [380, 33] on input "69" at bounding box center [366, 33] width 38 height 17
click at [380, 33] on input "70" at bounding box center [366, 33] width 38 height 17
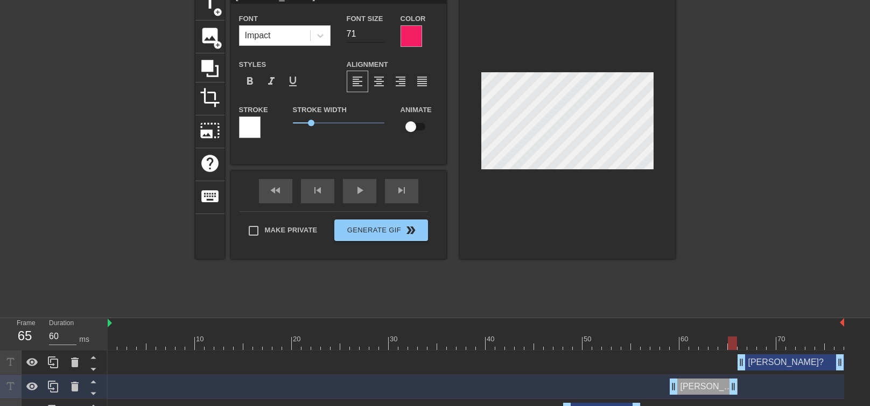
click at [380, 33] on input "71" at bounding box center [366, 33] width 38 height 17
type input "72"
click at [380, 33] on input "72" at bounding box center [366, 33] width 38 height 17
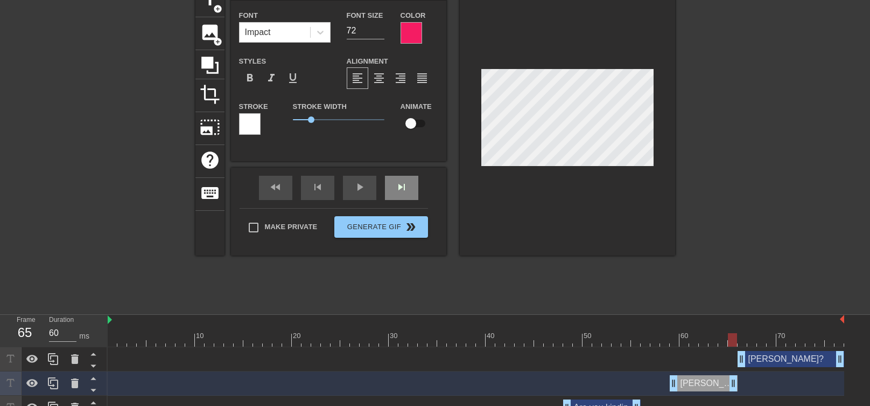
scroll to position [13, 0]
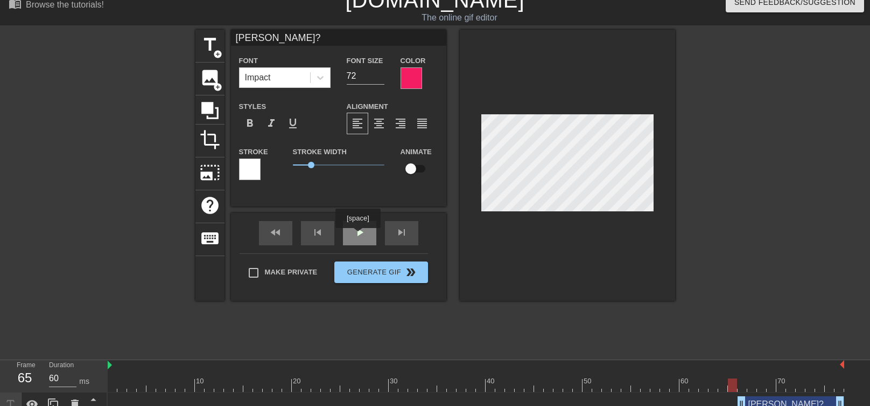
click at [358, 235] on div "play_arrow" at bounding box center [359, 233] width 33 height 24
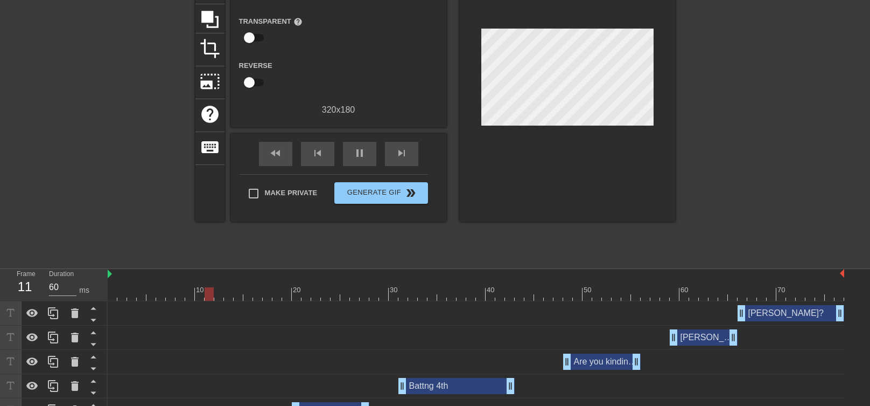
scroll to position [123, 0]
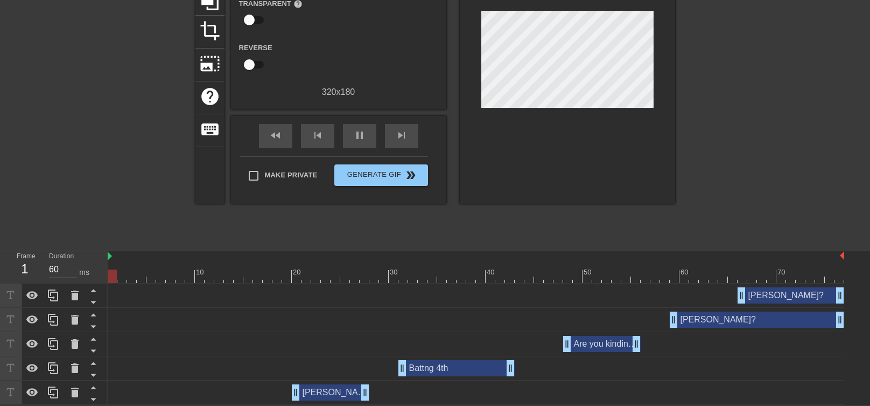
drag, startPoint x: 737, startPoint y: 318, endPoint x: 852, endPoint y: 319, distance: 114.7
click at [852, 319] on div "[PERSON_NAME]? drag_handle drag_handle [PERSON_NAME]? drag_handle drag_handle A…" at bounding box center [489, 343] width 763 height 121
drag, startPoint x: 675, startPoint y: 318, endPoint x: 758, endPoint y: 320, distance: 83.5
click at [758, 320] on div "[PERSON_NAME]? drag_handle drag_handle" at bounding box center [800, 319] width 87 height 16
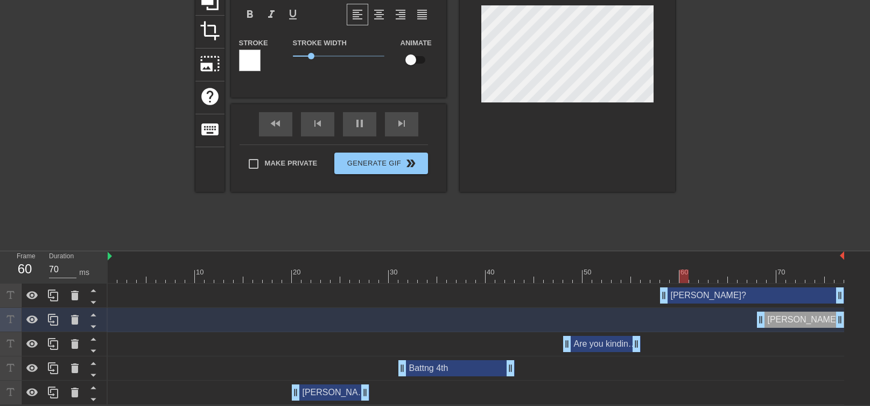
type input "60"
drag, startPoint x: 743, startPoint y: 294, endPoint x: 662, endPoint y: 295, distance: 80.8
click at [662, 295] on div "[PERSON_NAME]? drag_handle drag_handle" at bounding box center [752, 295] width 184 height 16
type input "40"
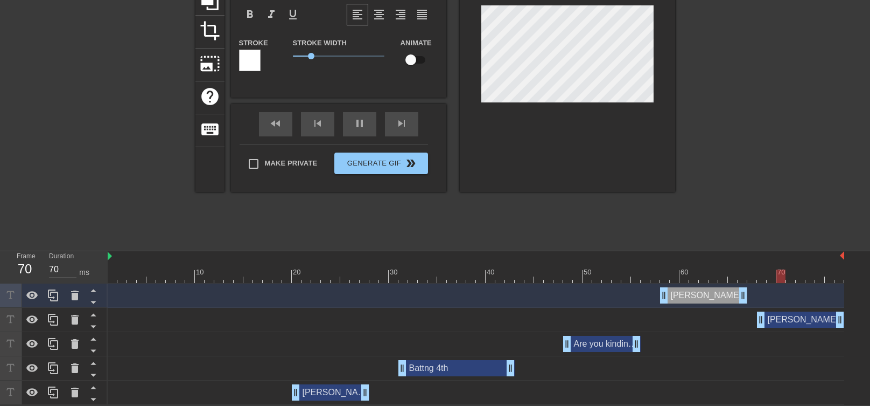
drag, startPoint x: 841, startPoint y: 293, endPoint x: 743, endPoint y: 297, distance: 98.1
click at [743, 297] on div "[PERSON_NAME]? drag_handle drag_handle" at bounding box center [703, 295] width 87 height 16
drag, startPoint x: 746, startPoint y: 294, endPoint x: 681, endPoint y: 294, distance: 64.6
click at [681, 294] on div "[PERSON_NAME]? drag_handle drag_handle" at bounding box center [476, 295] width 737 height 16
click at [73, 289] on icon at bounding box center [74, 295] width 13 height 13
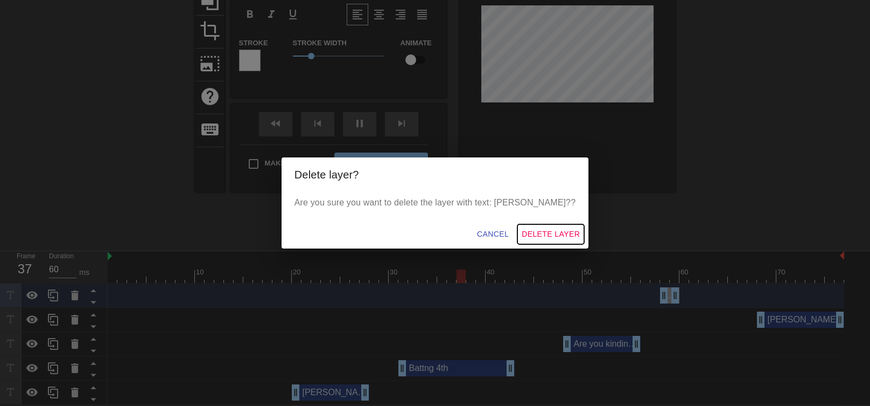
click at [522, 235] on span "Delete Layer" at bounding box center [551, 233] width 58 height 13
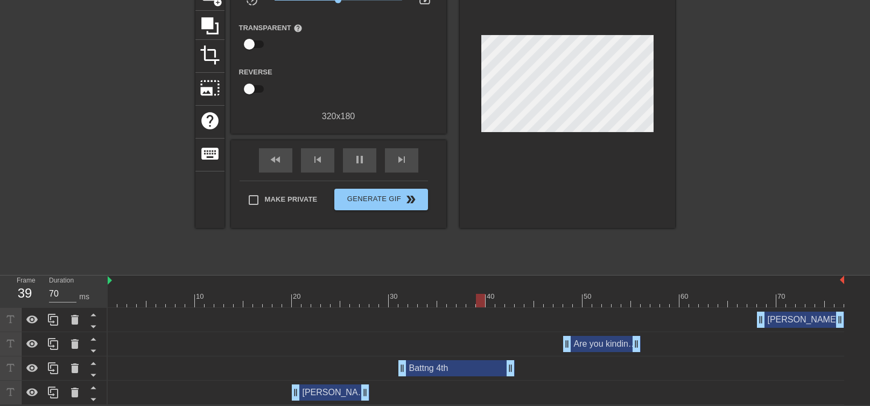
scroll to position [99, 0]
drag, startPoint x: 762, startPoint y: 315, endPoint x: 672, endPoint y: 315, distance: 89.9
click at [672, 315] on div "[PERSON_NAME]? drag_handle drag_handle" at bounding box center [757, 319] width 174 height 16
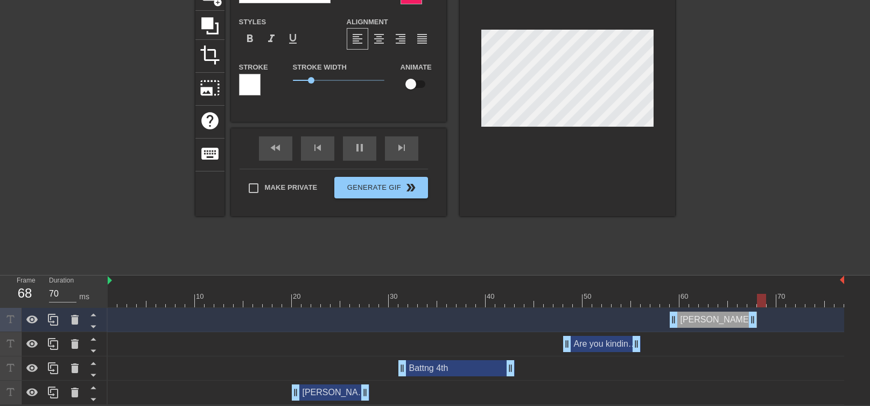
drag, startPoint x: 842, startPoint y: 317, endPoint x: 758, endPoint y: 317, distance: 84.6
click at [758, 317] on div "[PERSON_NAME]? drag_handle drag_handle" at bounding box center [476, 319] width 737 height 16
click at [357, 149] on div "pause" at bounding box center [359, 148] width 33 height 24
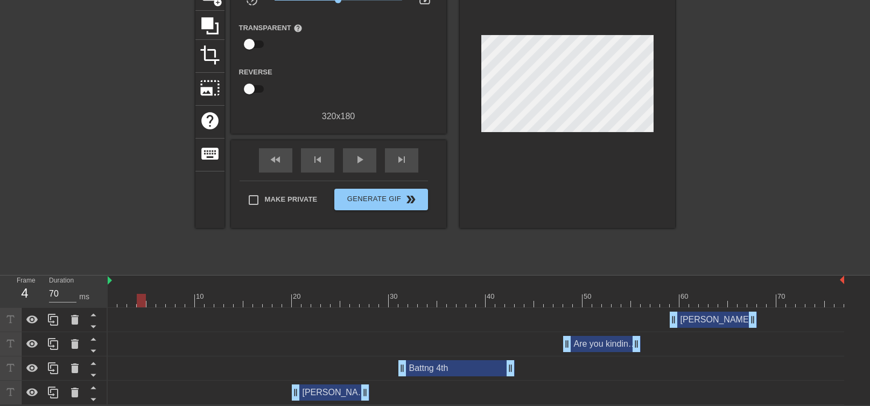
drag, startPoint x: 699, startPoint y: 302, endPoint x: 693, endPoint y: 298, distance: 7.5
click at [697, 302] on div at bounding box center [476, 300] width 737 height 13
click at [683, 300] on div at bounding box center [476, 300] width 737 height 13
drag, startPoint x: 681, startPoint y: 300, endPoint x: 723, endPoint y: 302, distance: 42.1
click at [723, 302] on div at bounding box center [476, 300] width 737 height 13
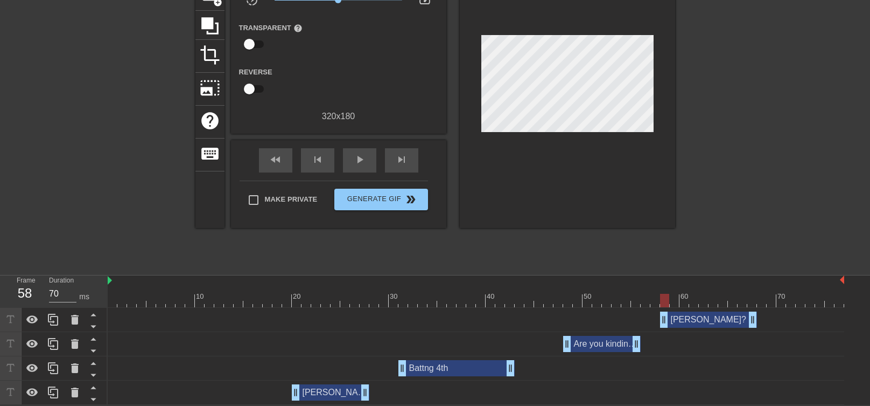
drag, startPoint x: 674, startPoint y: 319, endPoint x: 662, endPoint y: 317, distance: 12.2
click at [662, 317] on div "[PERSON_NAME]? drag_handle drag_handle" at bounding box center [708, 319] width 97 height 16
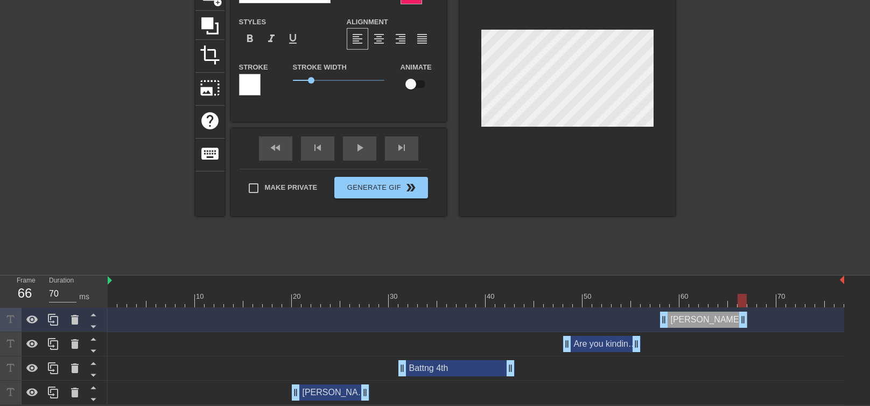
drag, startPoint x: 752, startPoint y: 315, endPoint x: 745, endPoint y: 315, distance: 7.6
click at [745, 315] on div "[PERSON_NAME]? drag_handle drag_handle" at bounding box center [703, 319] width 87 height 16
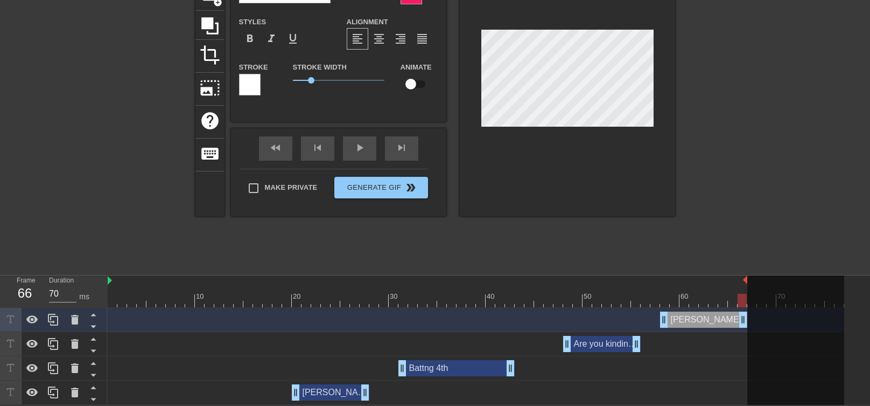
drag, startPoint x: 846, startPoint y: 276, endPoint x: 752, endPoint y: 273, distance: 93.8
click at [752, 273] on div "menu_book Browse the tutorials! [DOMAIN_NAME] The online gif editor Send Feedba…" at bounding box center [435, 154] width 870 height 502
click at [373, 151] on div "play_arrow" at bounding box center [359, 148] width 33 height 24
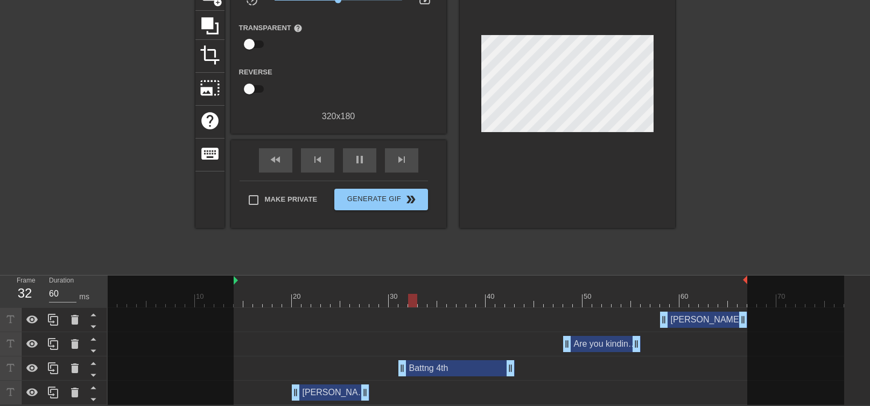
drag, startPoint x: 109, startPoint y: 283, endPoint x: 236, endPoint y: 283, distance: 127.1
click at [236, 283] on div at bounding box center [491, 280] width 514 height 11
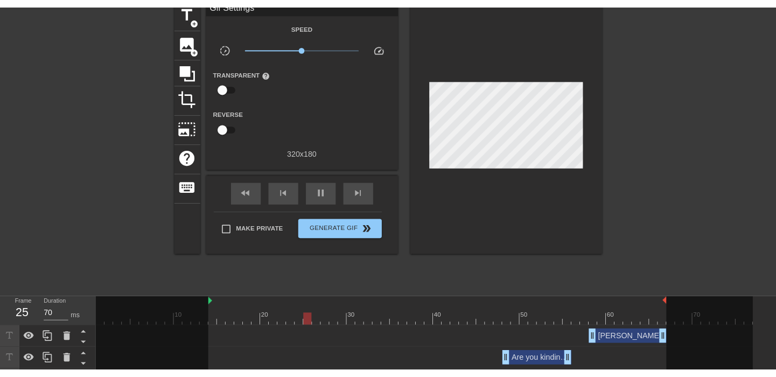
scroll to position [0, 0]
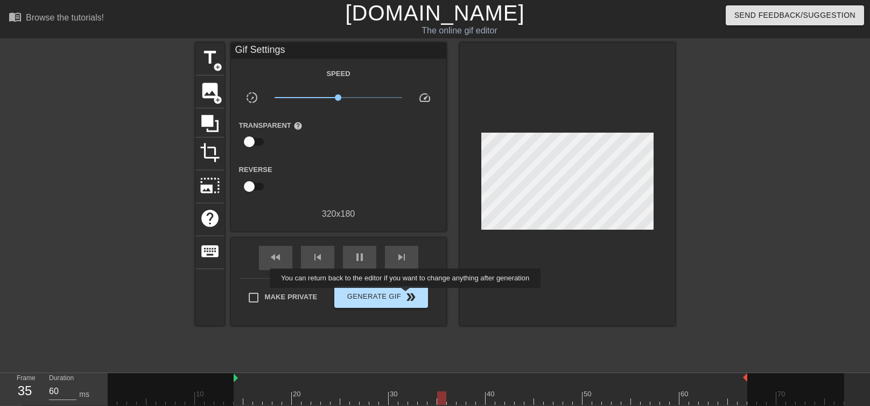
type input "70"
click at [407, 296] on span "double_arrow" at bounding box center [410, 296] width 13 height 13
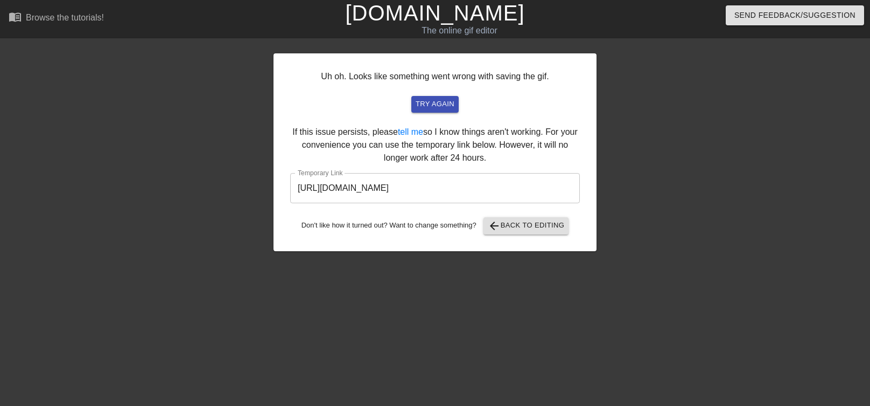
click at [438, 183] on input "[URL][DOMAIN_NAME]" at bounding box center [435, 188] width 290 height 30
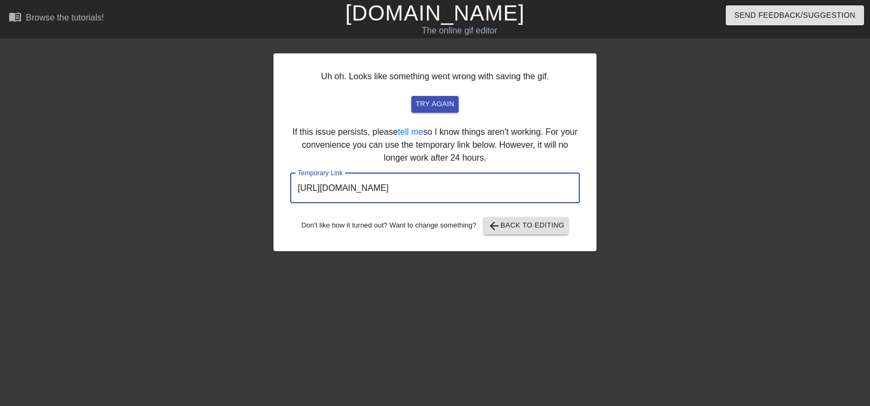
click at [452, 191] on input "[URL][DOMAIN_NAME]" at bounding box center [435, 188] width 290 height 30
